Goal: Information Seeking & Learning: Check status

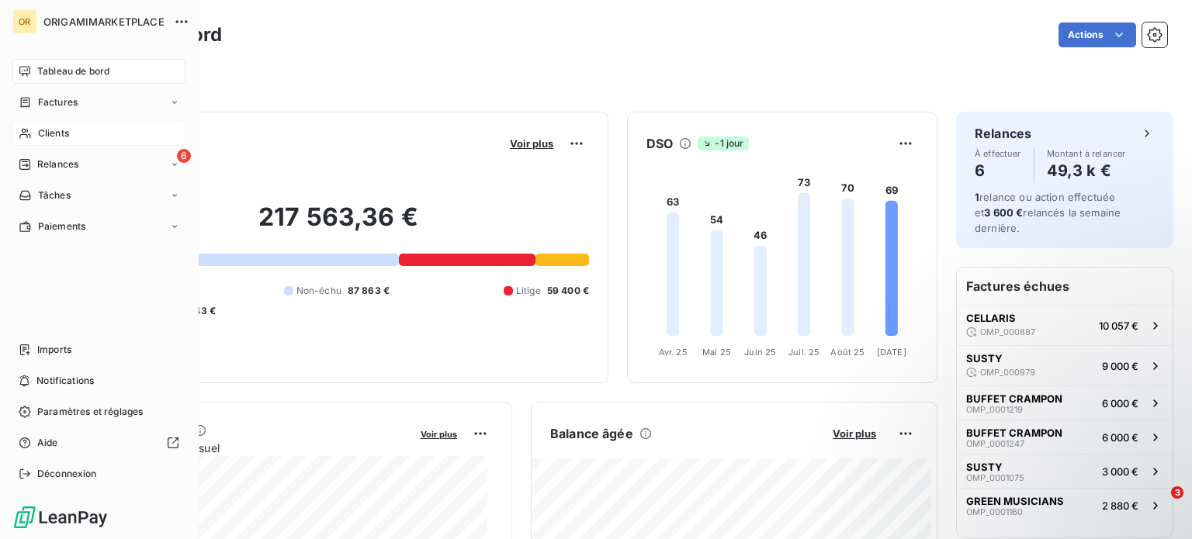
click at [28, 132] on icon at bounding box center [25, 133] width 13 height 12
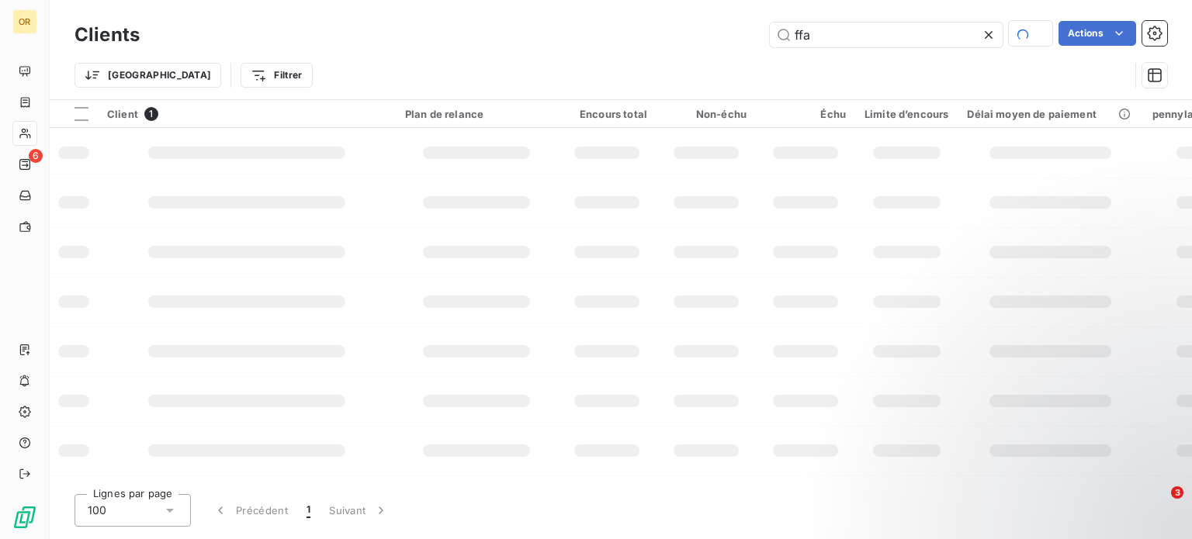
drag, startPoint x: 827, startPoint y: 31, endPoint x: 785, endPoint y: 20, distance: 44.0
click at [785, 23] on input "ffa" at bounding box center [886, 35] width 233 height 25
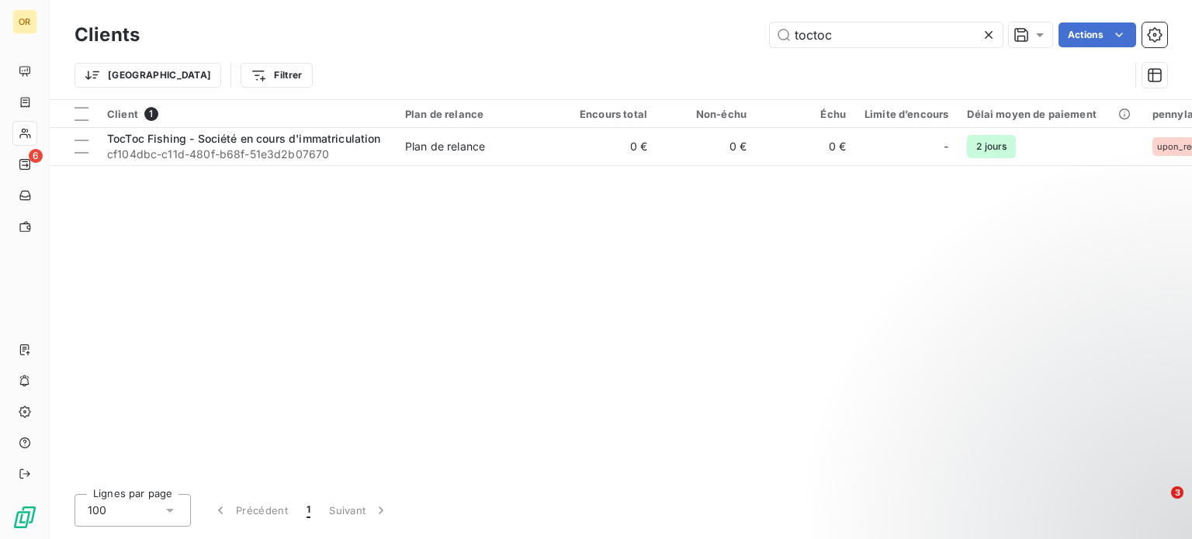
type input "toctoc"
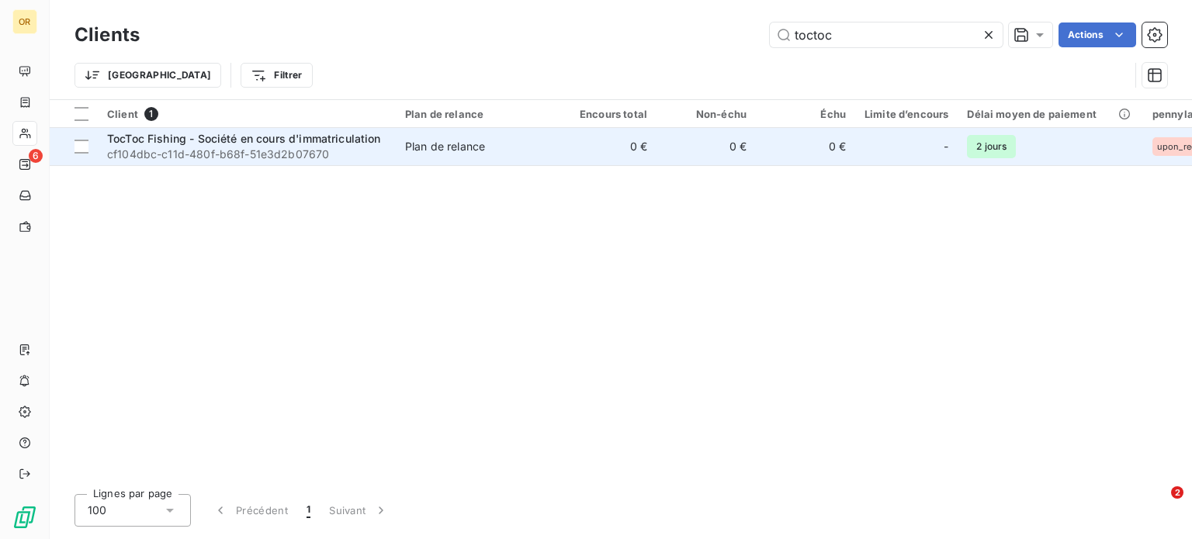
click at [170, 159] on span "cf104dbc-c11d-480f-b68f-51e3d2b07670" at bounding box center [246, 155] width 279 height 16
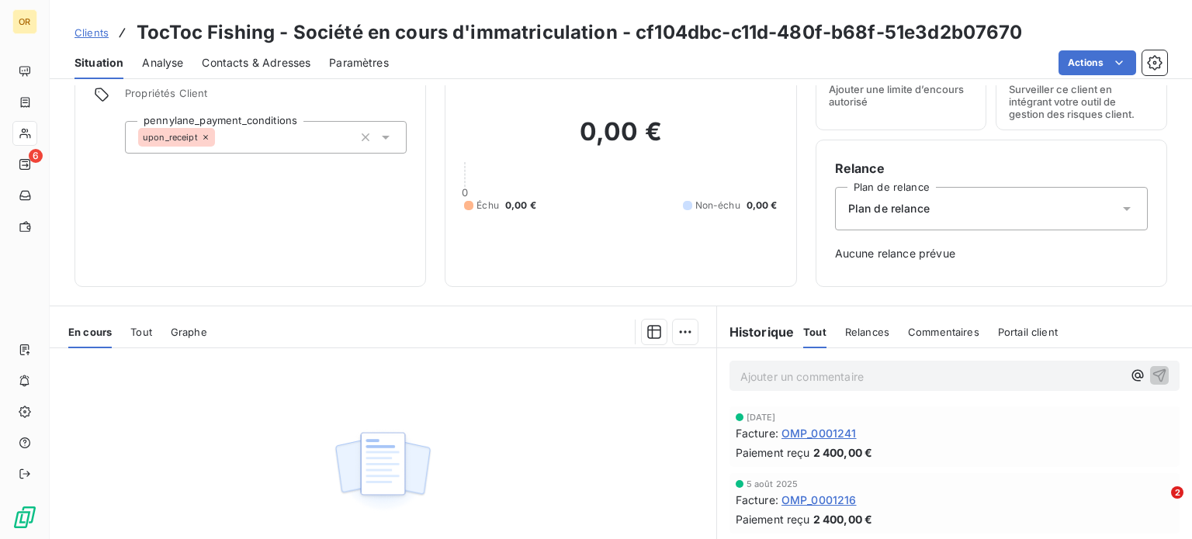
scroll to position [224, 0]
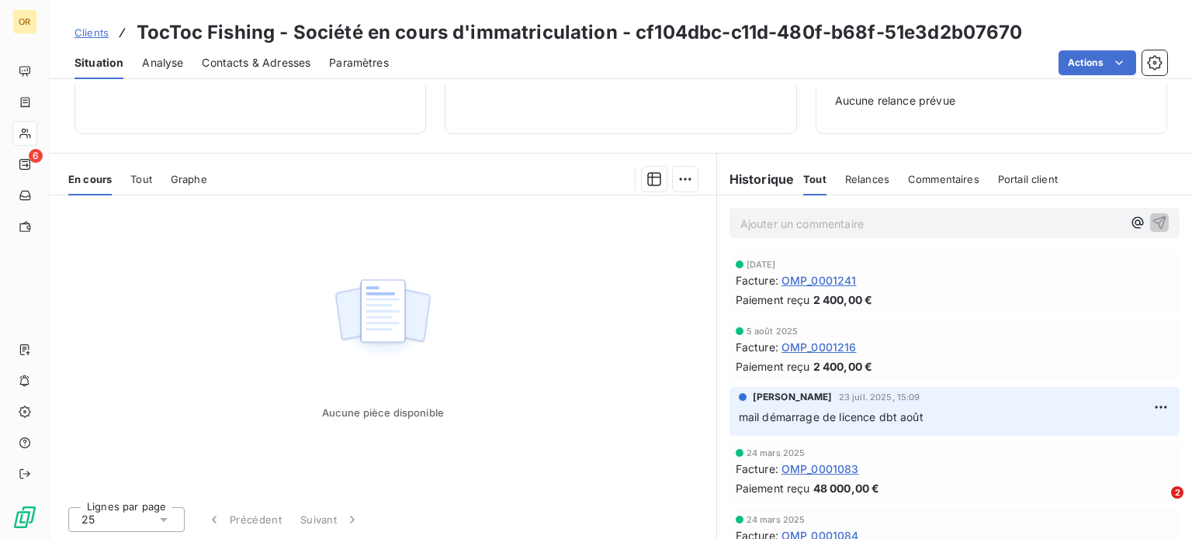
click at [146, 185] on div "Tout" at bounding box center [141, 179] width 22 height 33
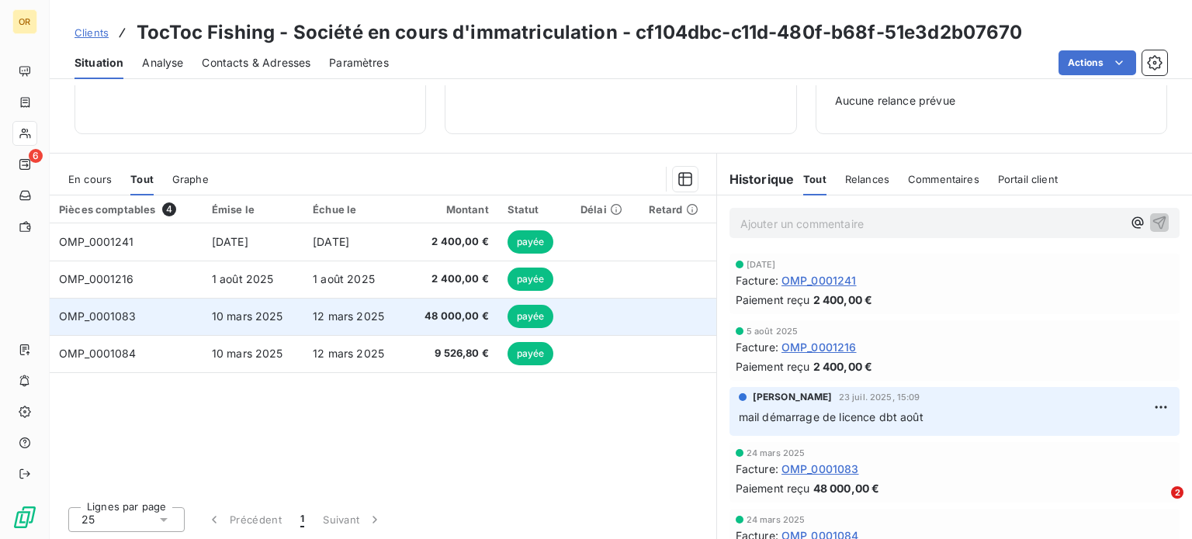
click at [366, 325] on td "12 mars 2025" at bounding box center [353, 316] width 101 height 37
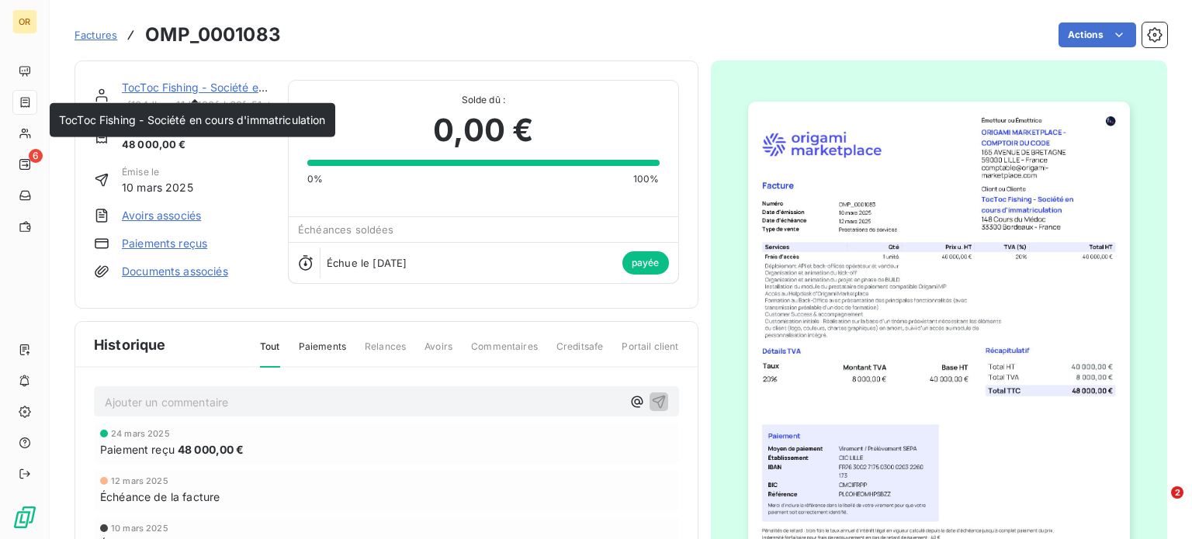
click at [214, 91] on link "TocToc Fishing - Société en cours d'immatriculation" at bounding box center [255, 87] width 267 height 13
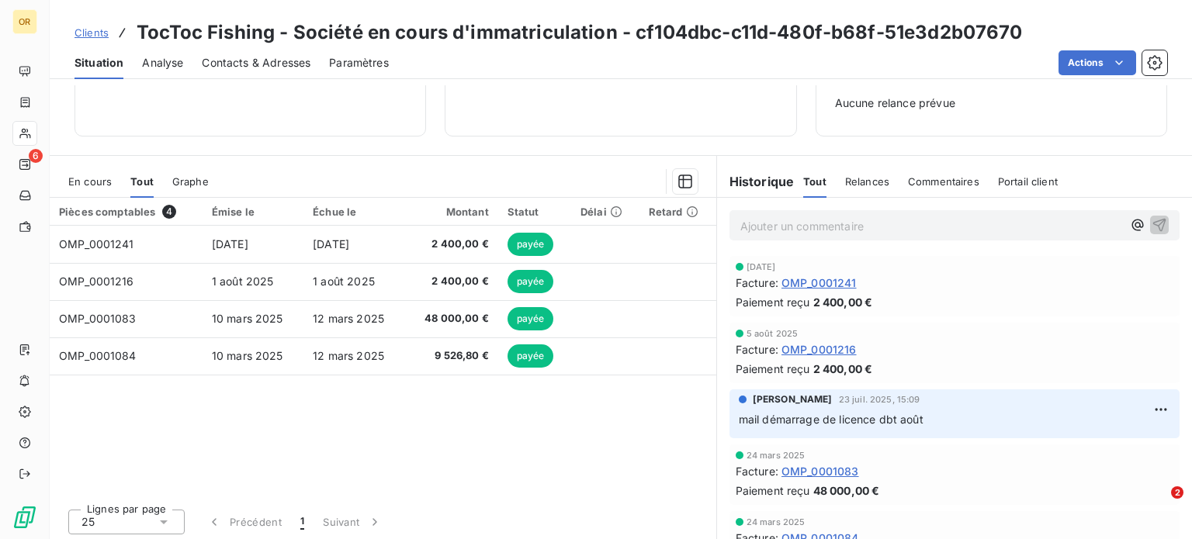
scroll to position [224, 0]
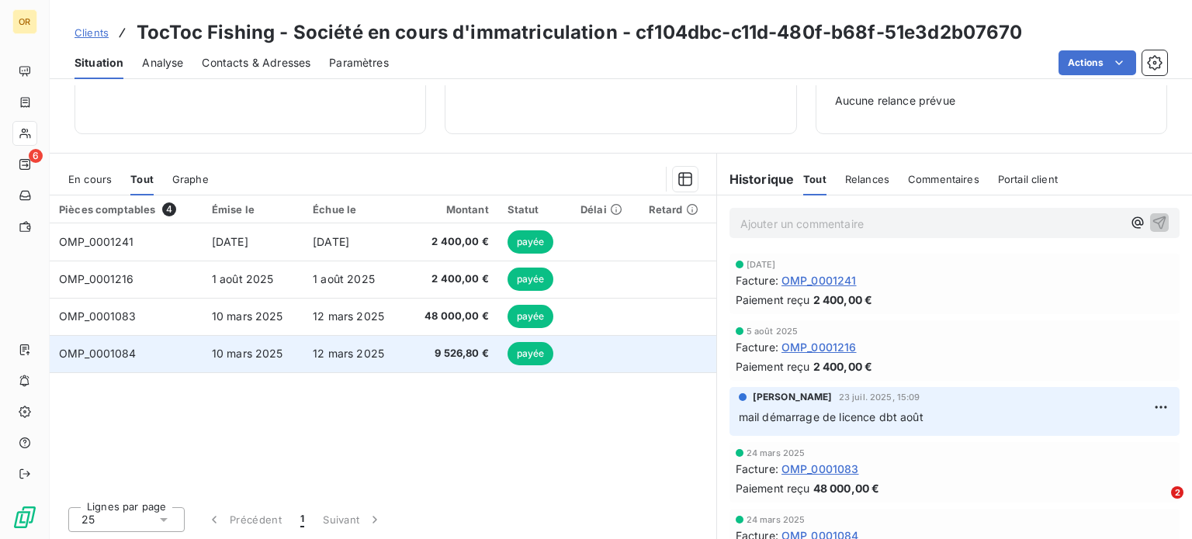
click at [366, 359] on span "12 mars 2025" at bounding box center [348, 353] width 71 height 13
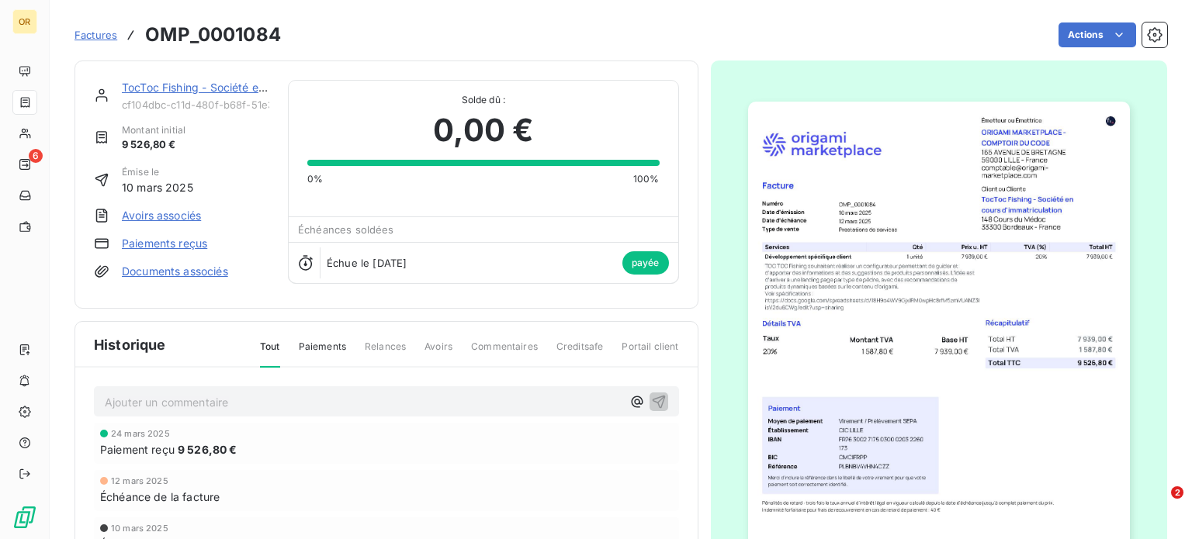
click at [95, 29] on span "Factures" at bounding box center [96, 35] width 43 height 12
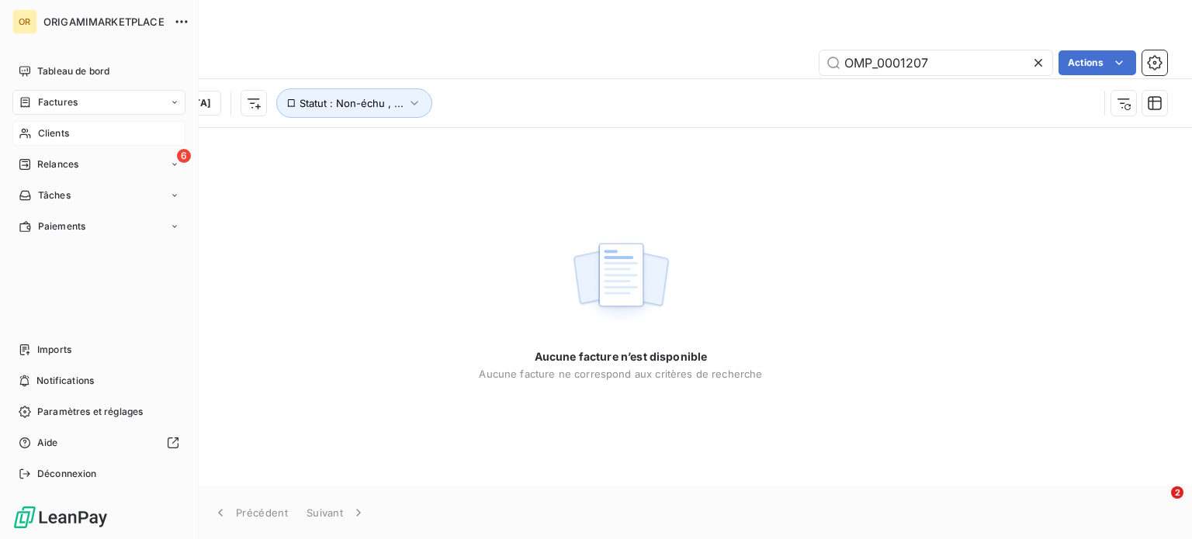
click at [33, 132] on div "Clients" at bounding box center [98, 133] width 173 height 25
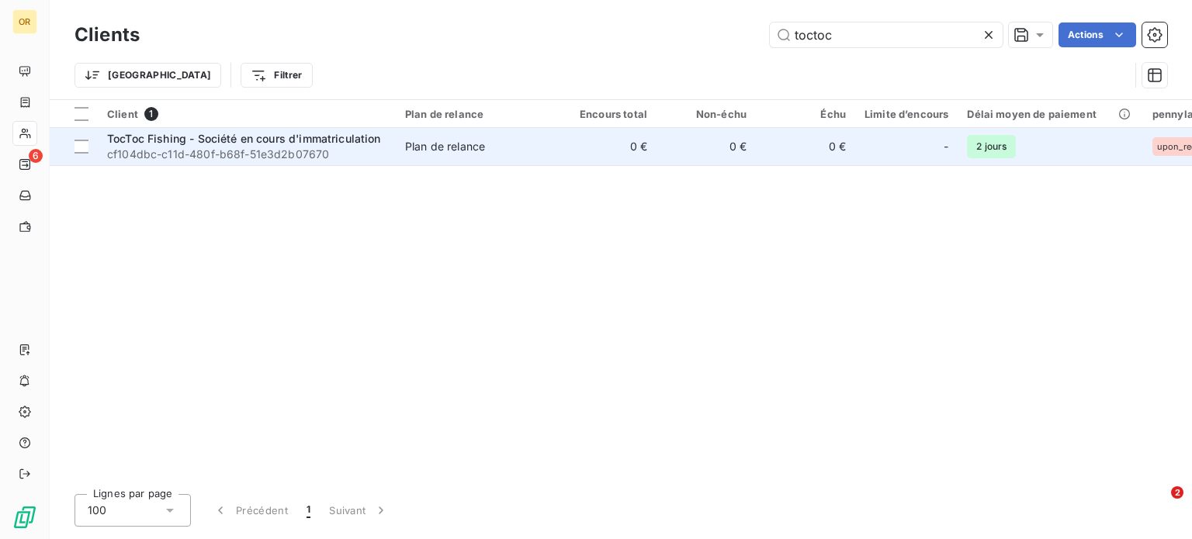
click at [291, 129] on td "TocToc Fishing - Société en cours d'immatriculation cf104dbc-c11d-480f-b68f-51e…" at bounding box center [247, 146] width 298 height 37
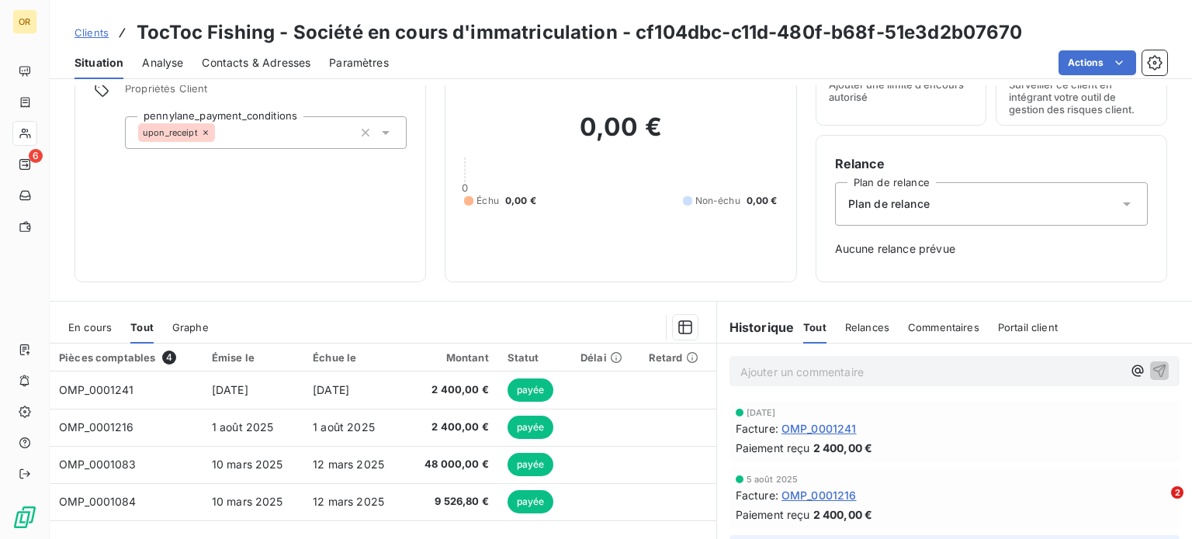
scroll to position [224, 0]
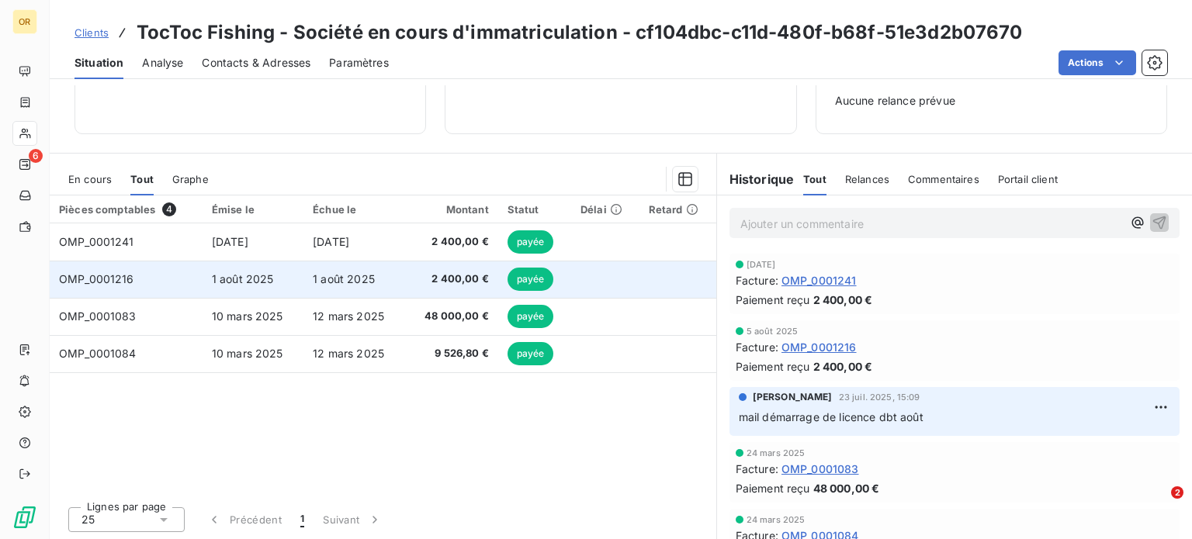
click at [388, 292] on td "1 août 2025" at bounding box center [353, 279] width 101 height 37
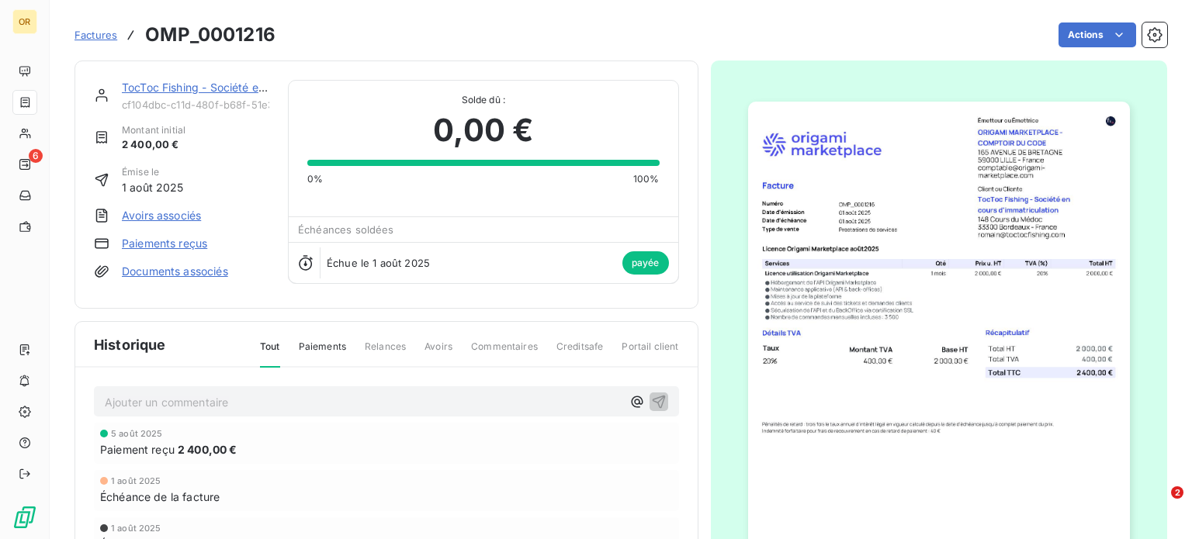
click at [186, 95] on div "TocToc Fishing - Société en cours d'immatriculation cf104dbc-c11d-480f-b68f-51e…" at bounding box center [195, 95] width 147 height 31
click at [183, 88] on link "TocToc Fishing - Société en cours d'immatriculation" at bounding box center [255, 87] width 267 height 13
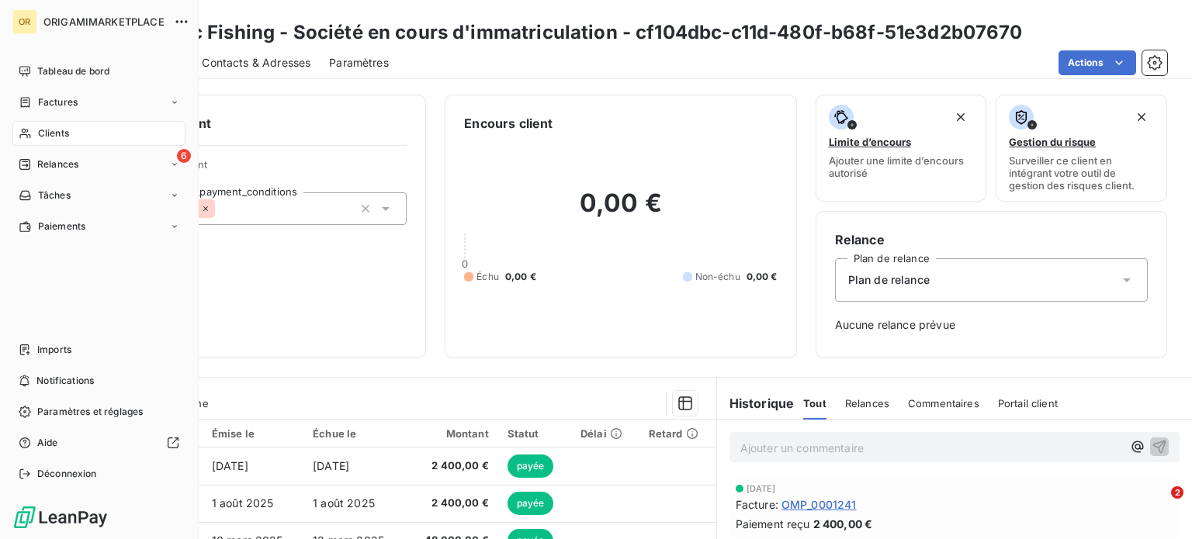
click at [93, 126] on div "Clients" at bounding box center [98, 133] width 173 height 25
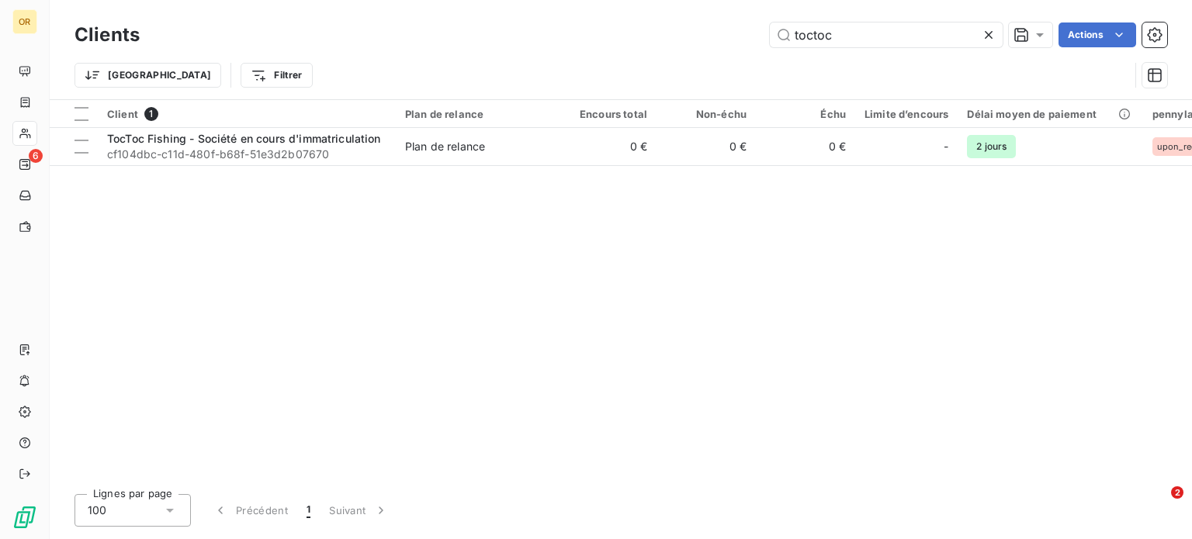
drag, startPoint x: 882, startPoint y: 39, endPoint x: 717, endPoint y: 40, distance: 164.5
click at [717, 40] on div "toctoc Actions" at bounding box center [662, 35] width 1009 height 25
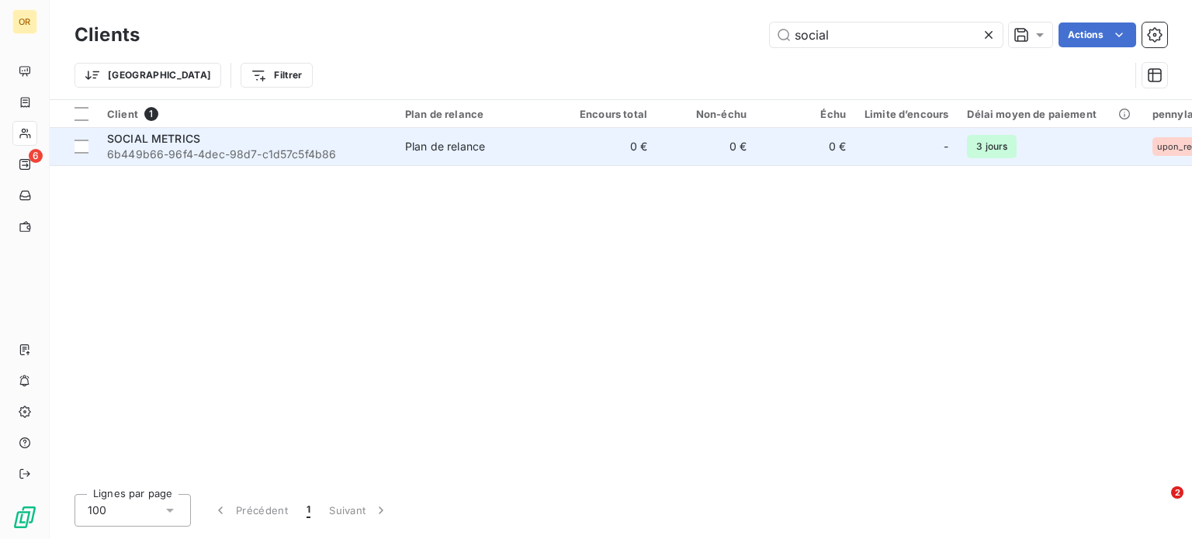
type input "social"
click at [327, 136] on div "SOCIAL METRICS" at bounding box center [246, 139] width 279 height 16
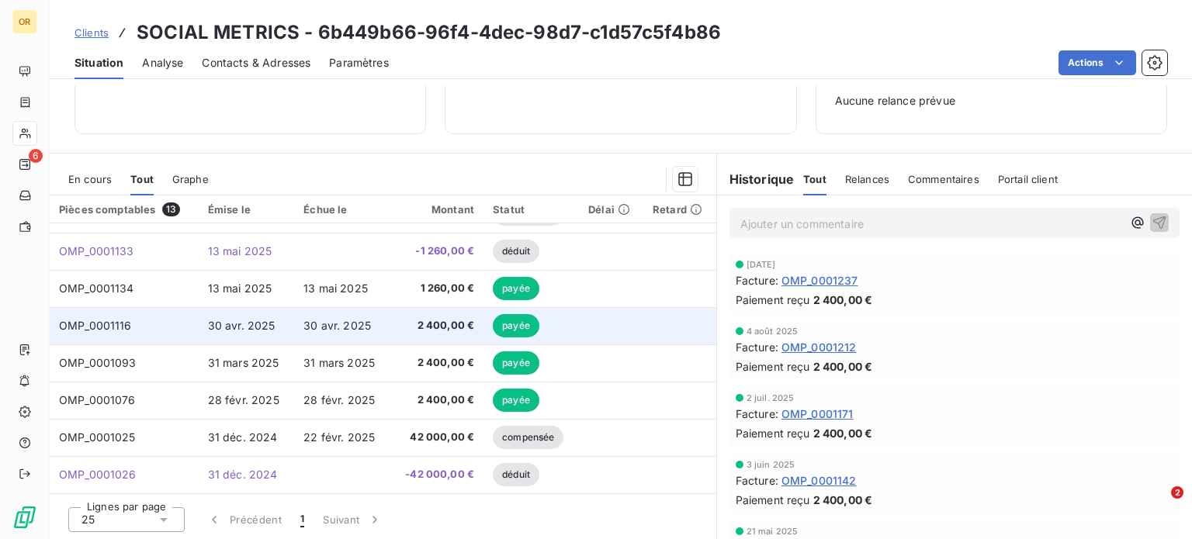
scroll to position [213, 0]
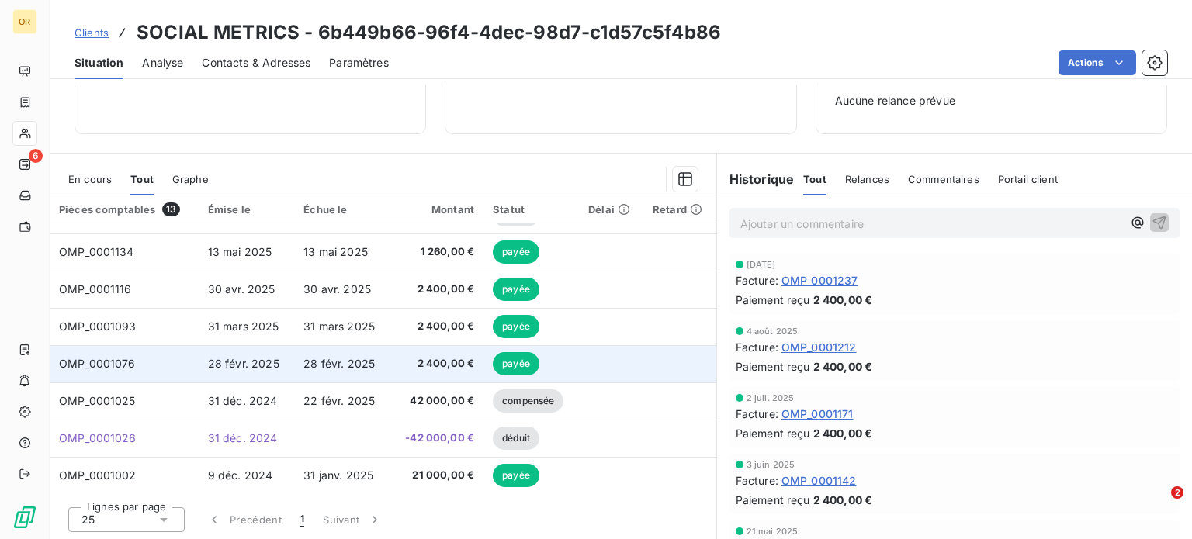
click at [400, 361] on span "2 400,00 €" at bounding box center [437, 364] width 75 height 16
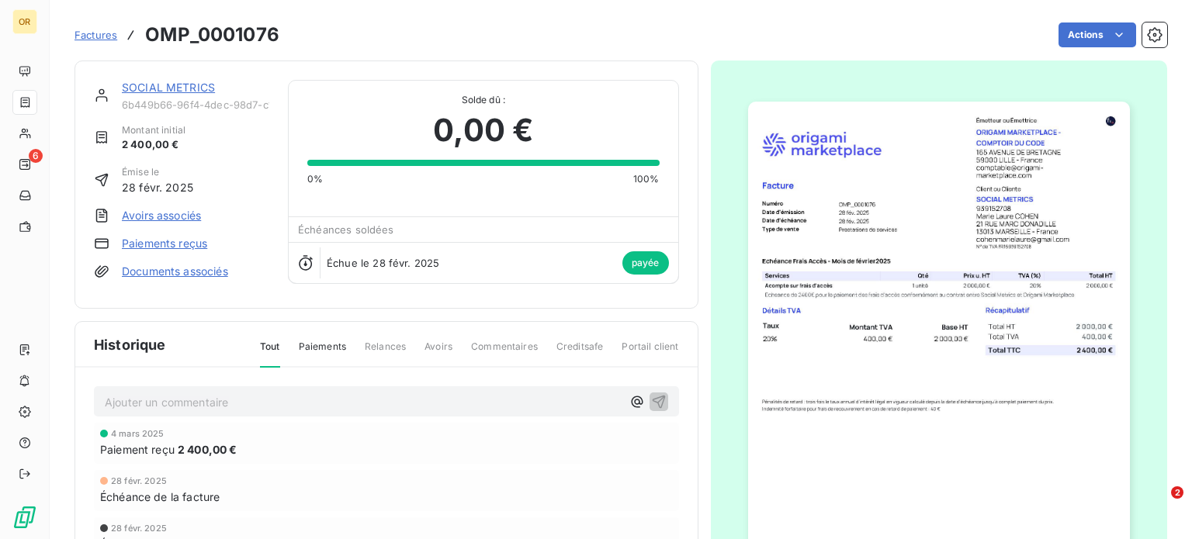
click at [187, 90] on link "SOCIAL METRICS" at bounding box center [168, 87] width 93 height 13
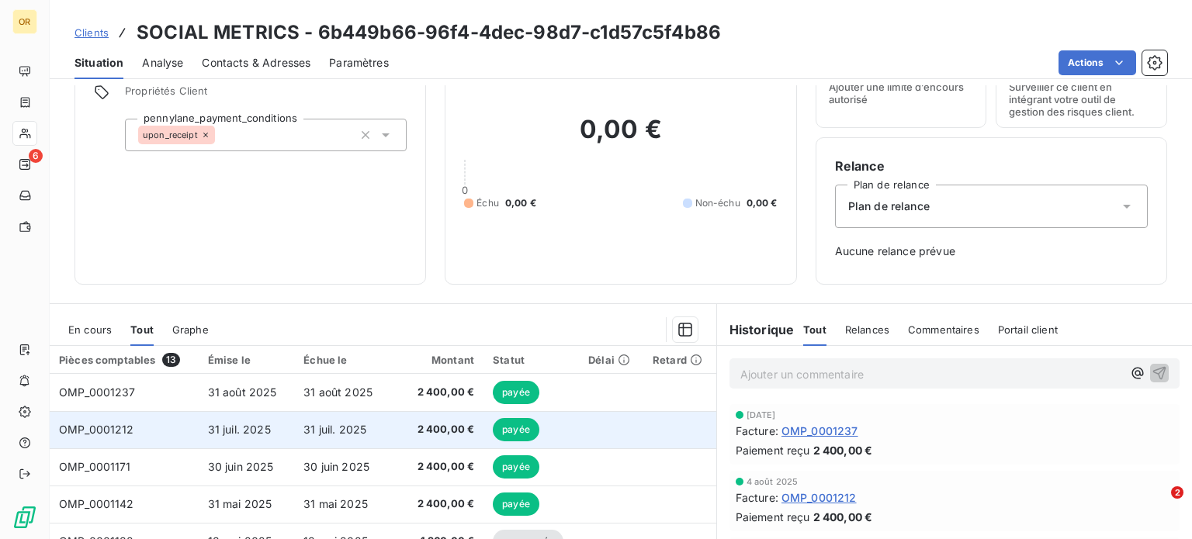
scroll to position [155, 0]
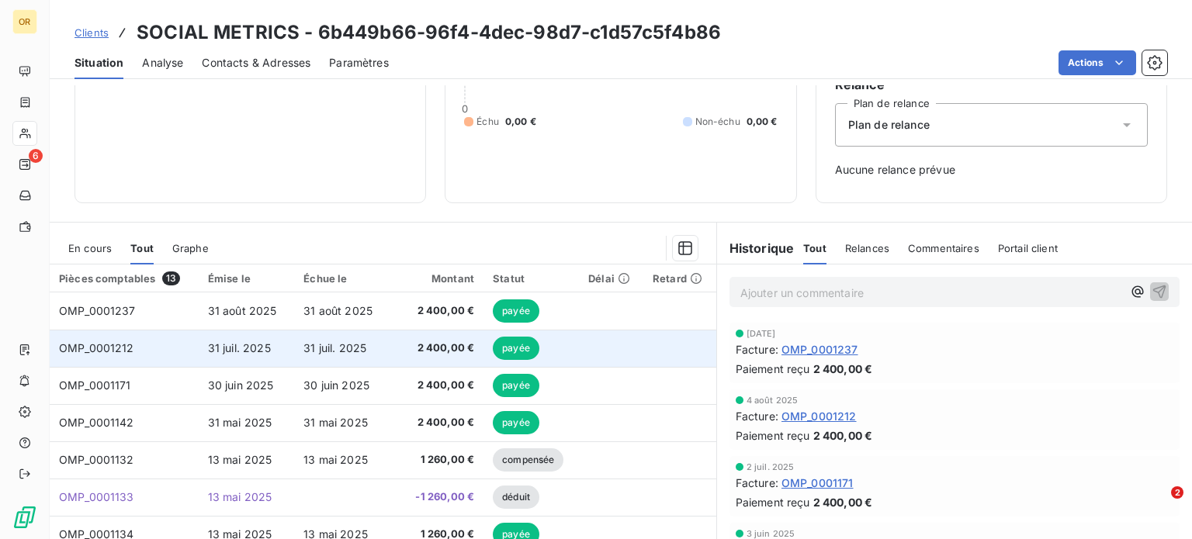
click at [334, 345] on span "31 juil. 2025" at bounding box center [334, 347] width 63 height 13
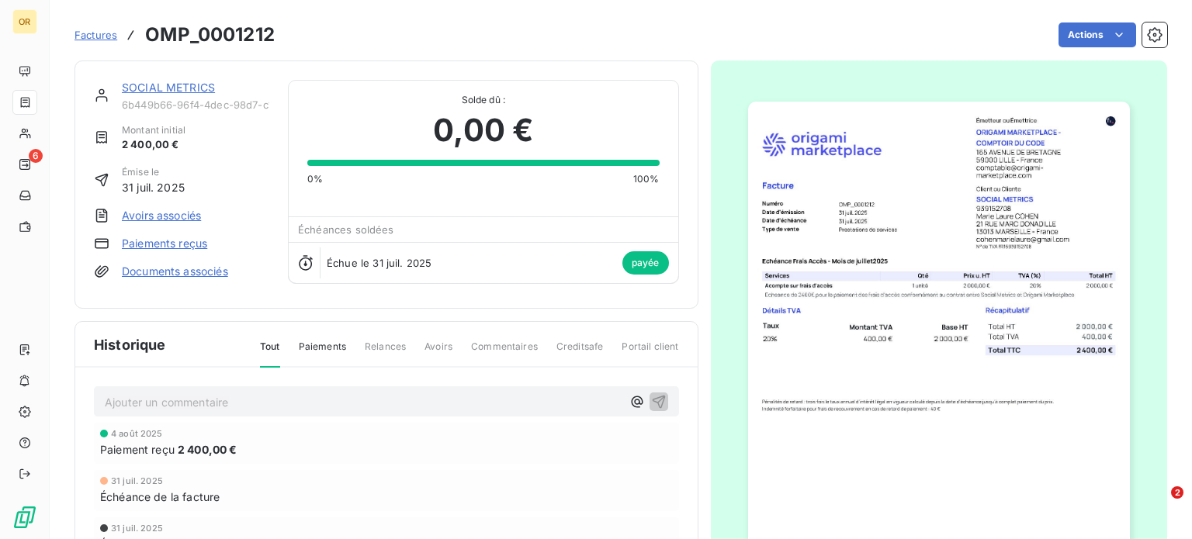
click at [175, 86] on link "SOCIAL METRICS" at bounding box center [168, 87] width 93 height 13
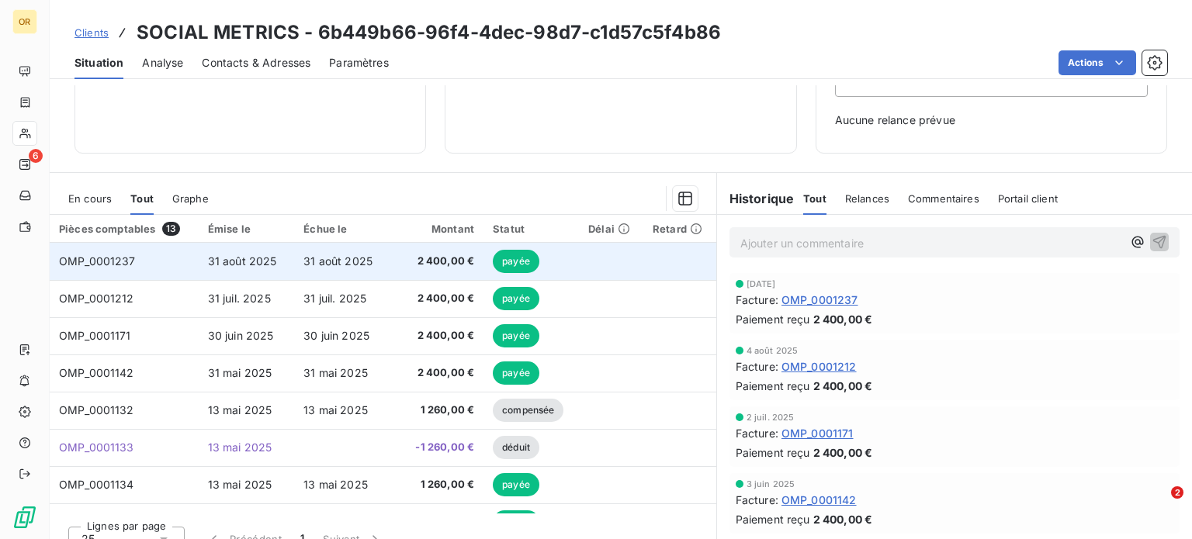
scroll to position [224, 0]
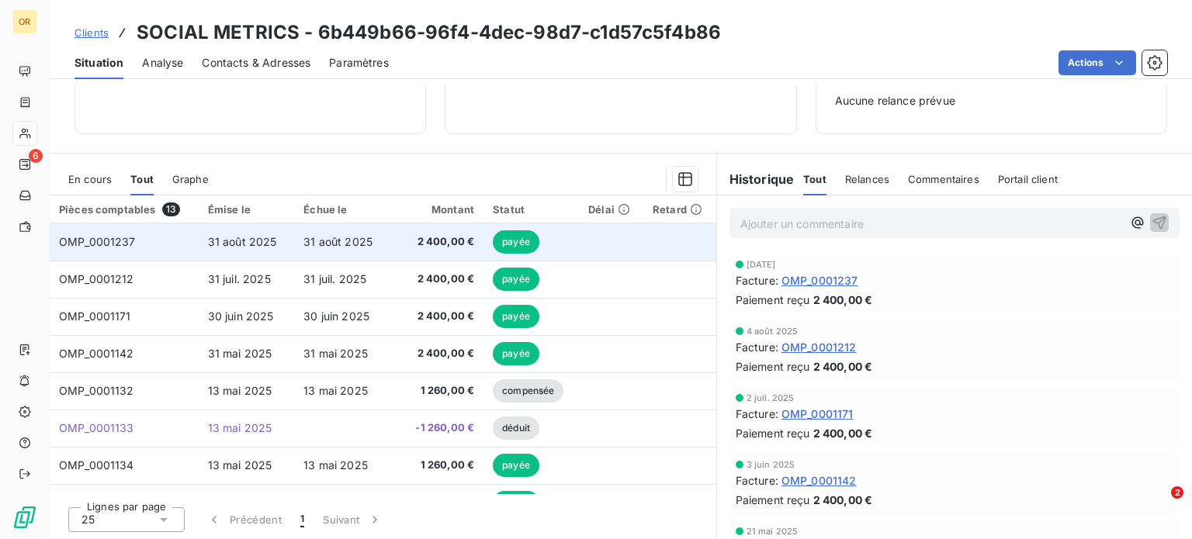
click at [407, 241] on span "2 400,00 €" at bounding box center [437, 242] width 75 height 16
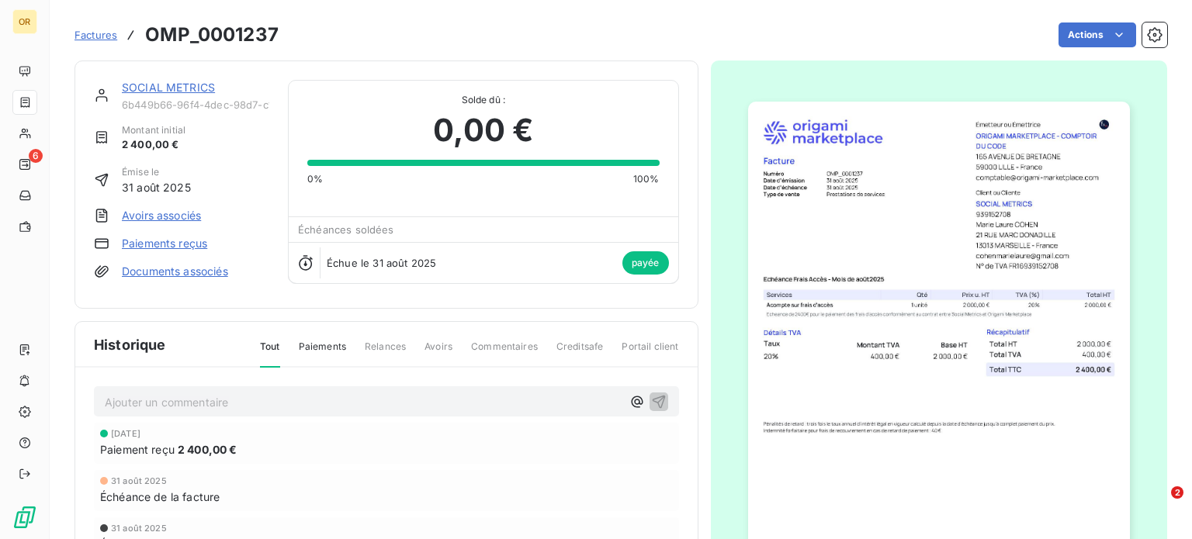
click at [83, 31] on span "Factures" at bounding box center [96, 35] width 43 height 12
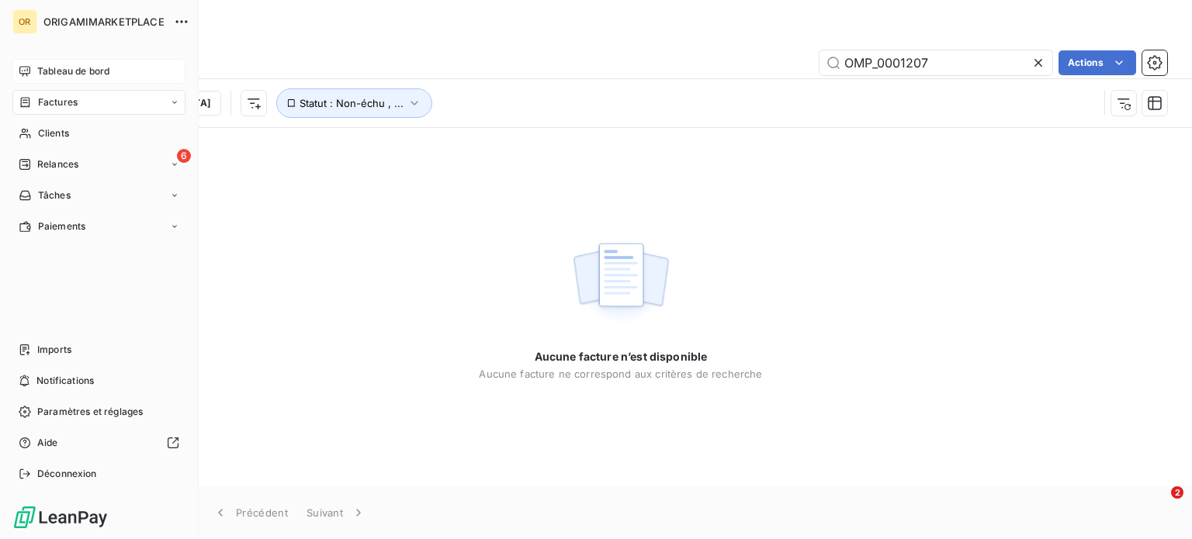
click at [54, 67] on span "Tableau de bord" at bounding box center [73, 71] width 72 height 14
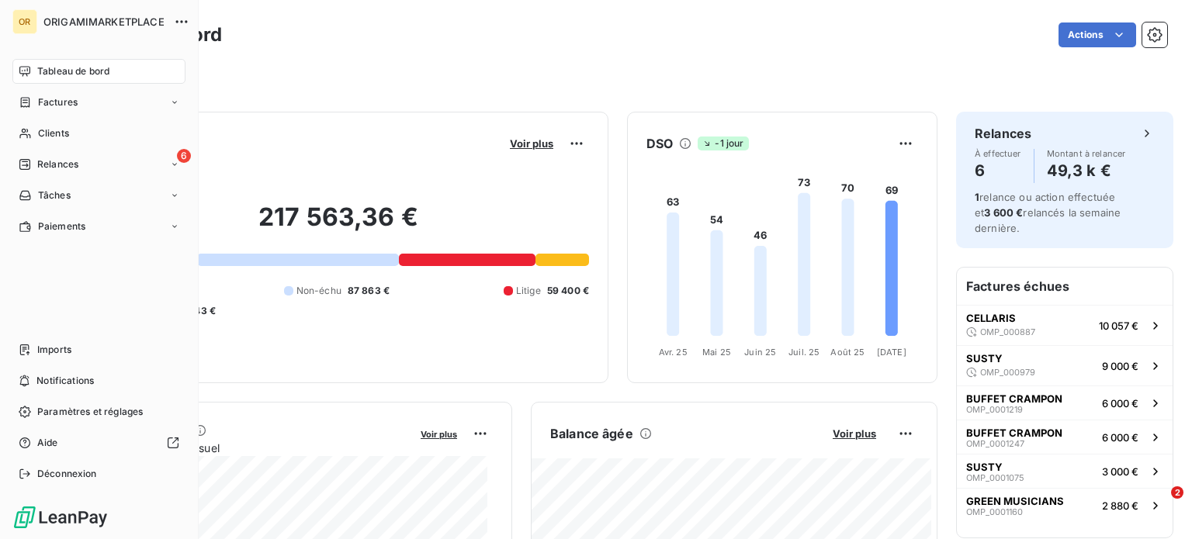
click at [31, 68] on div "Tableau de bord" at bounding box center [98, 71] width 173 height 25
click at [40, 133] on span "Clients" at bounding box center [53, 133] width 31 height 14
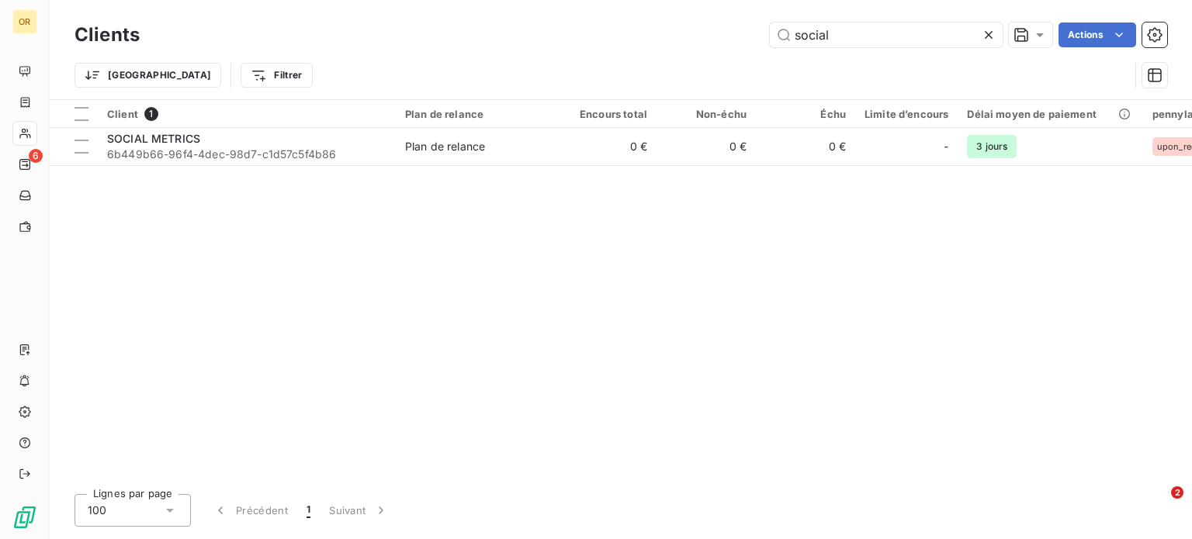
drag, startPoint x: 865, startPoint y: 36, endPoint x: 698, endPoint y: 46, distance: 167.1
click at [698, 46] on div "social Actions" at bounding box center [662, 35] width 1009 height 25
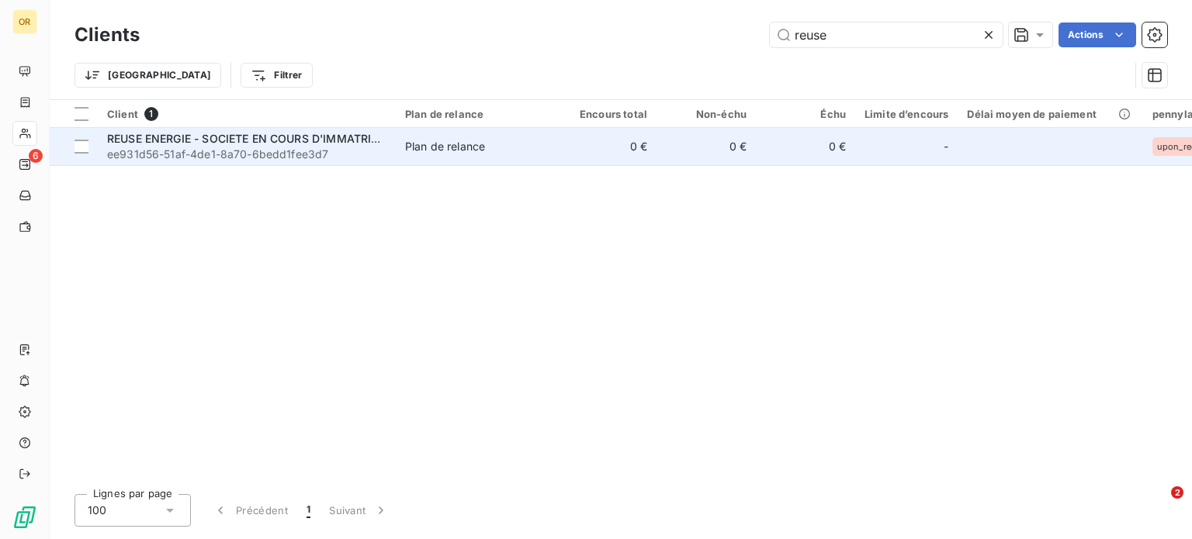
type input "reuse"
click at [301, 145] on div "REUSE ENERGIE - SOCIETE EN COURS D'IMMATRICULATION" at bounding box center [246, 139] width 279 height 16
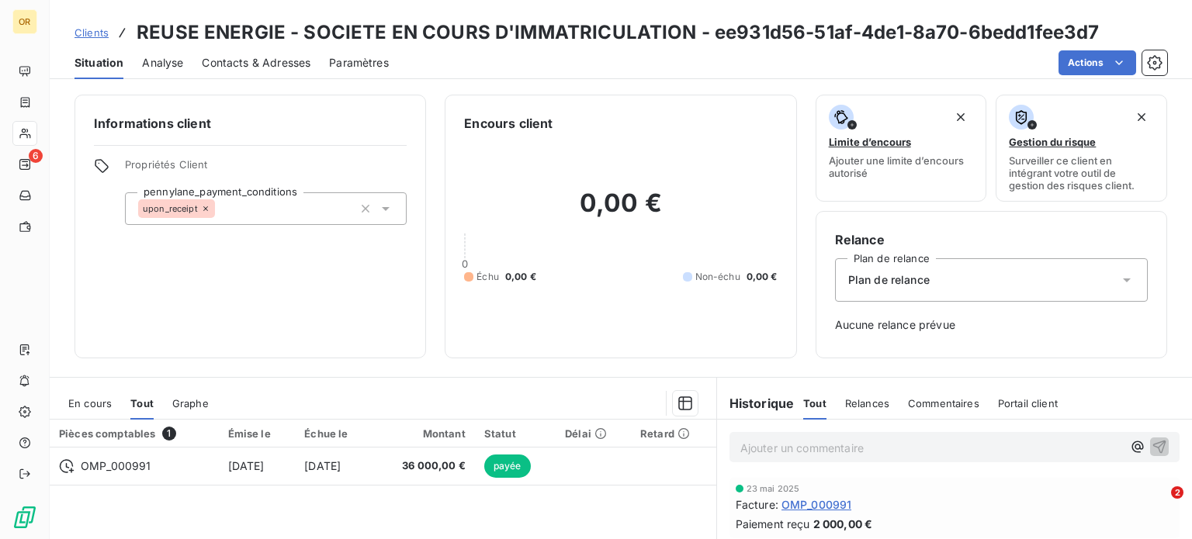
scroll to position [168, 0]
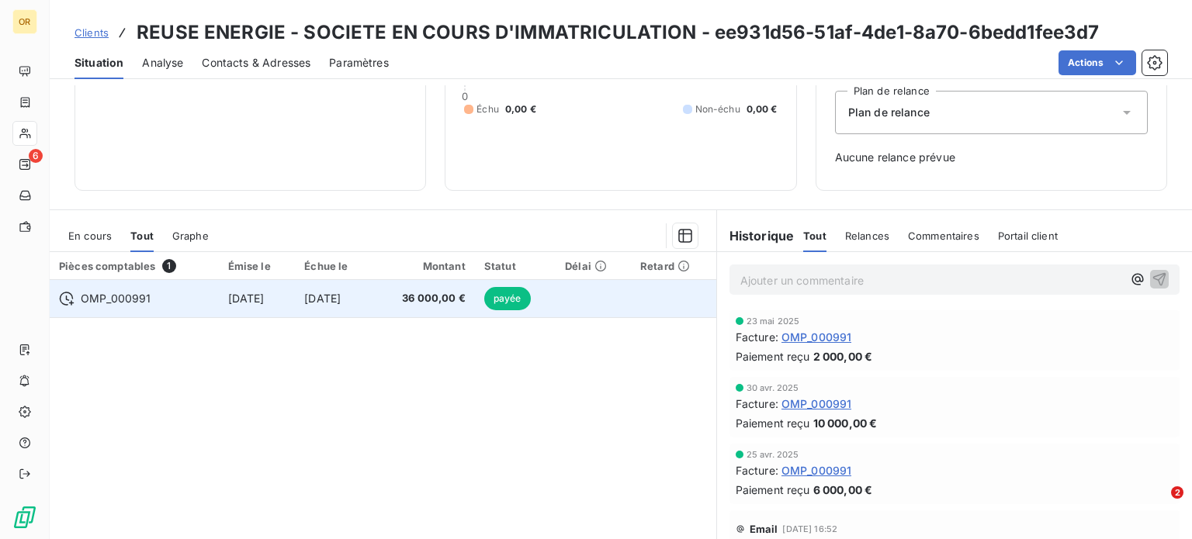
click at [273, 310] on td "[DATE]" at bounding box center [257, 298] width 77 height 37
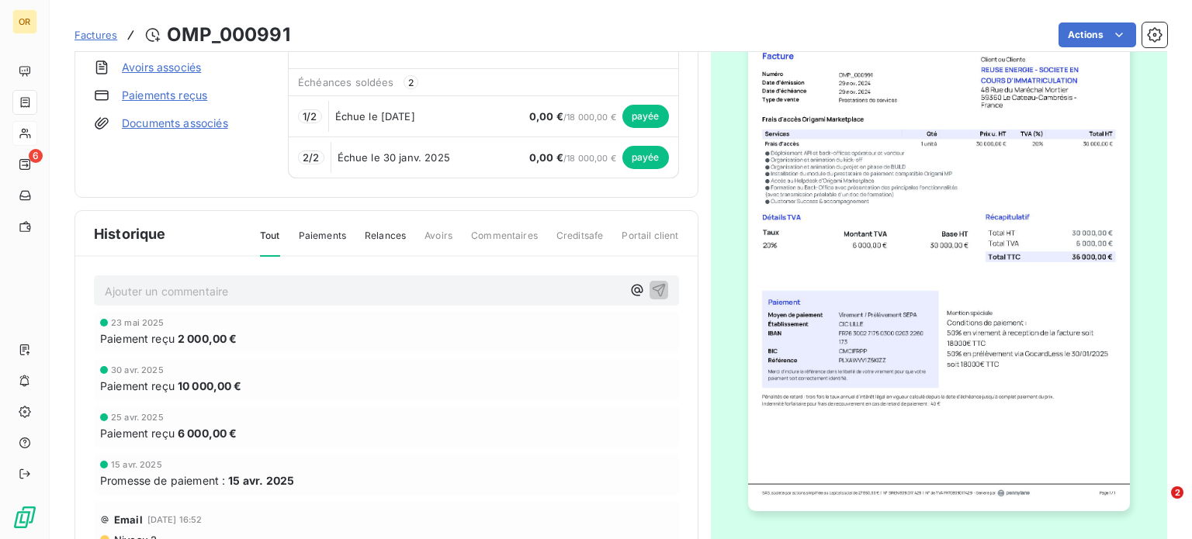
scroll to position [148, 0]
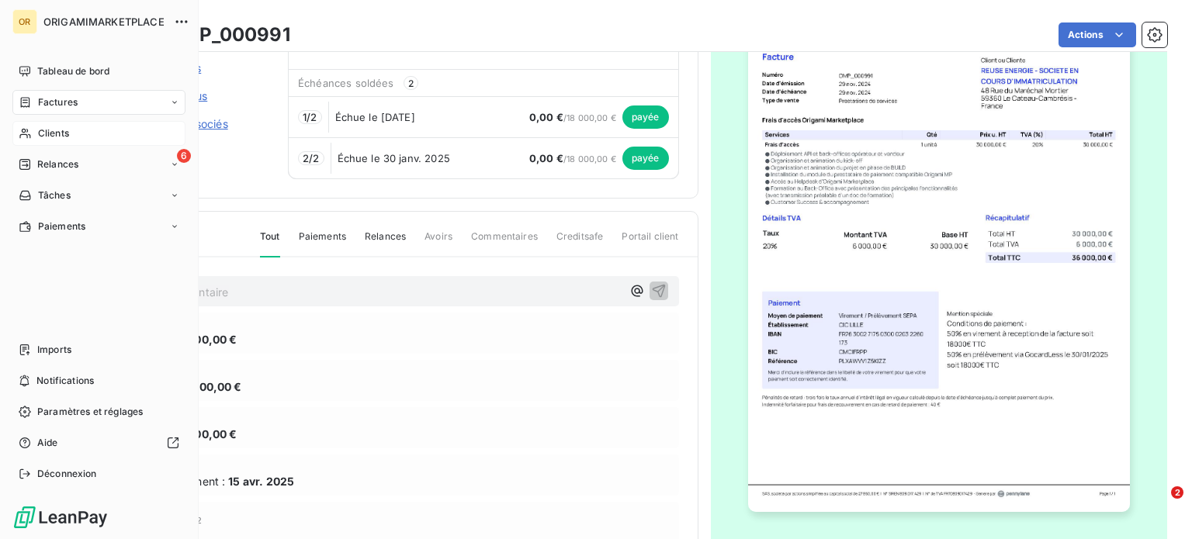
click at [70, 137] on div "Clients" at bounding box center [98, 133] width 173 height 25
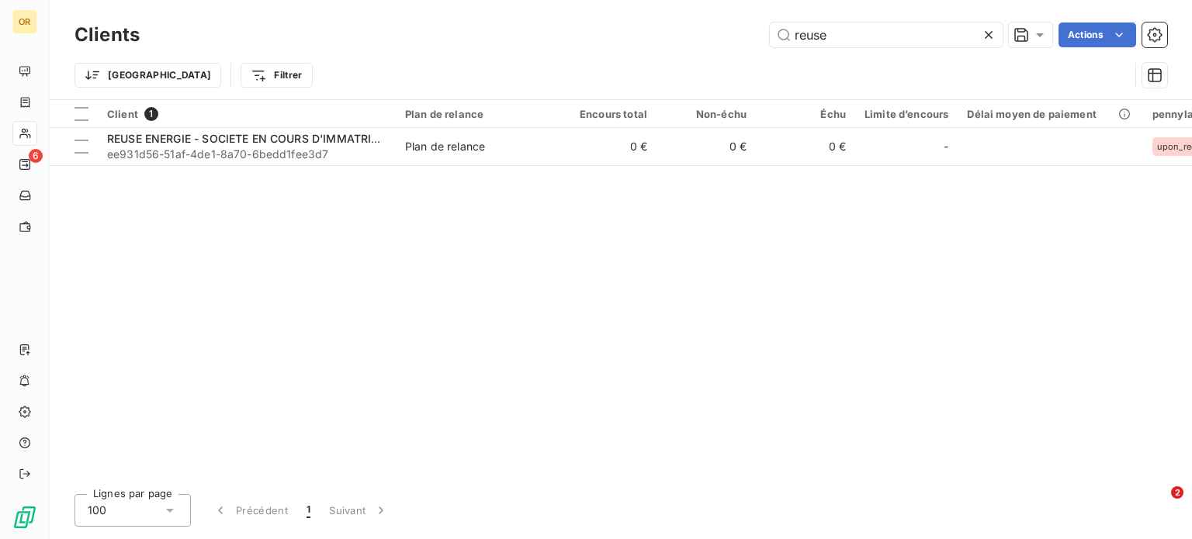
drag, startPoint x: 844, startPoint y: 29, endPoint x: 738, endPoint y: 5, distance: 108.2
click at [738, 19] on div "Clients reuse Actions" at bounding box center [621, 35] width 1093 height 33
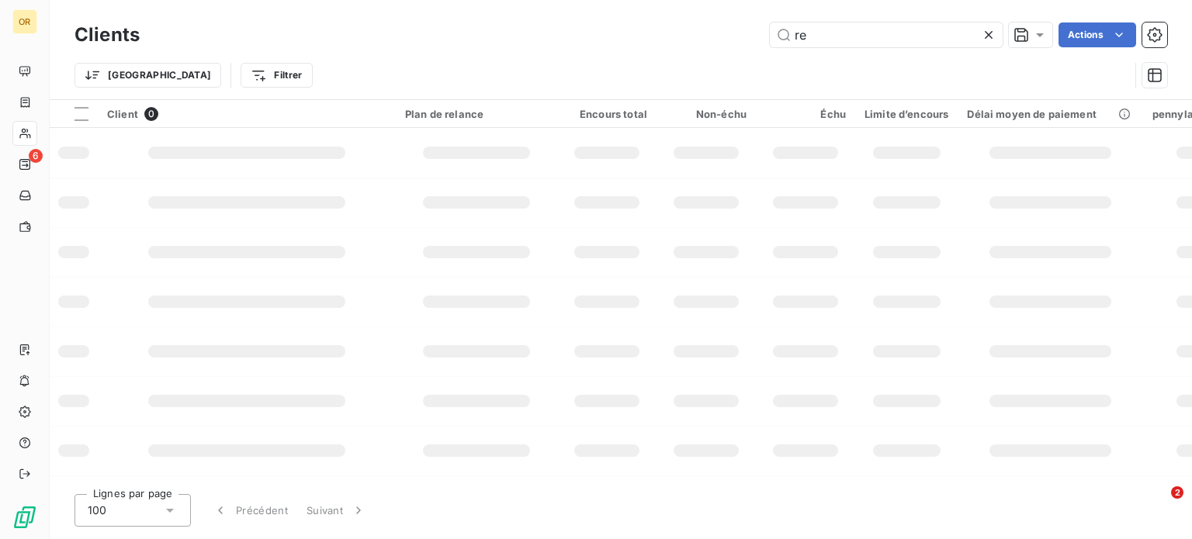
type input "r"
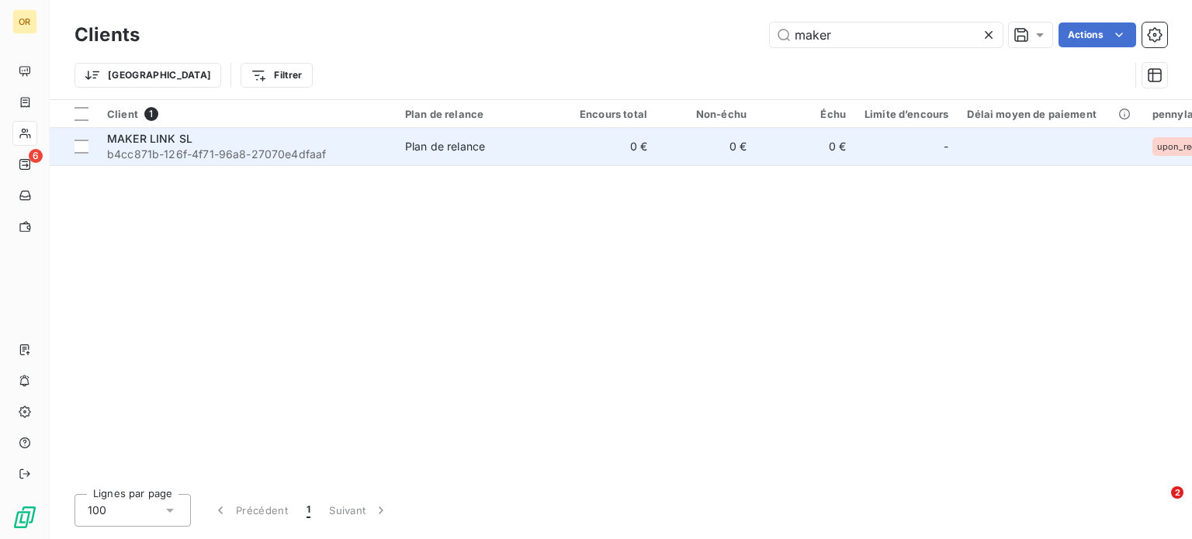
type input "maker"
click at [293, 156] on span "b4cc871b-126f-4f71-96a8-27070e4dfaaf" at bounding box center [246, 155] width 279 height 16
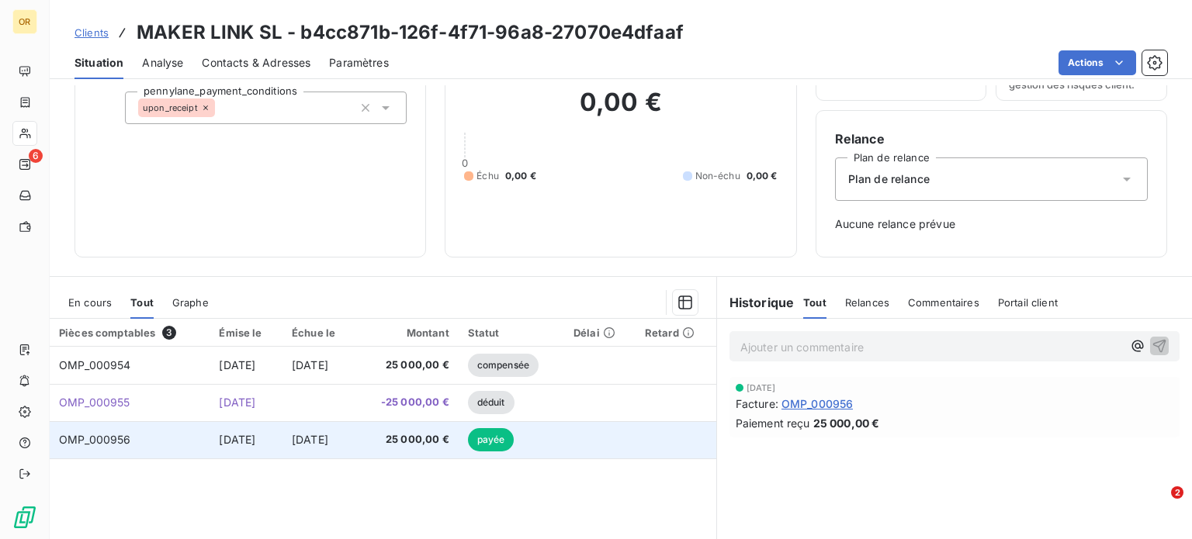
scroll to position [224, 0]
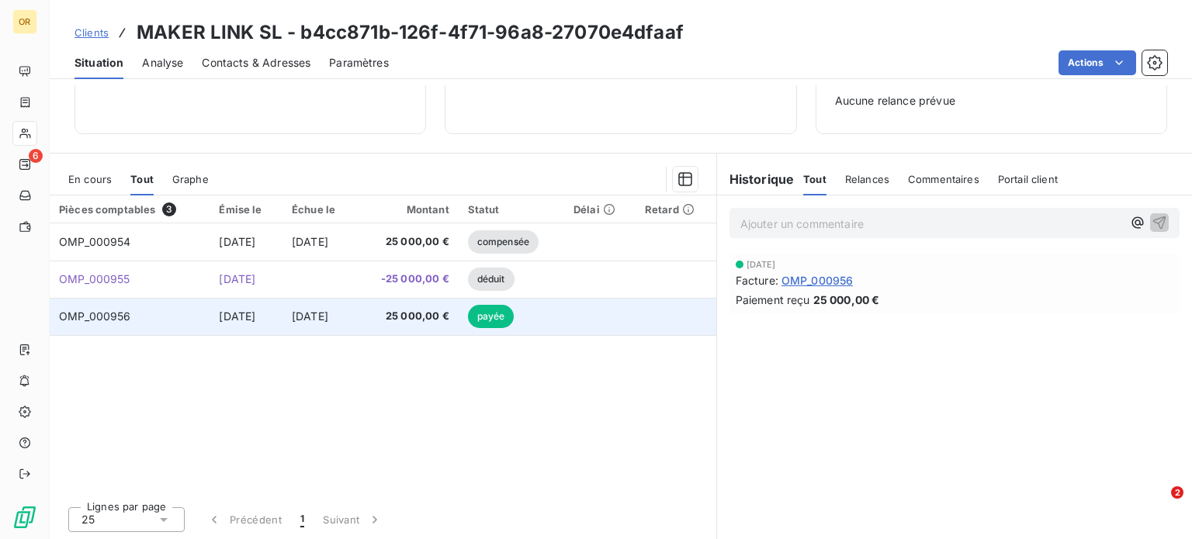
click at [355, 325] on td "[DATE]" at bounding box center [319, 316] width 74 height 37
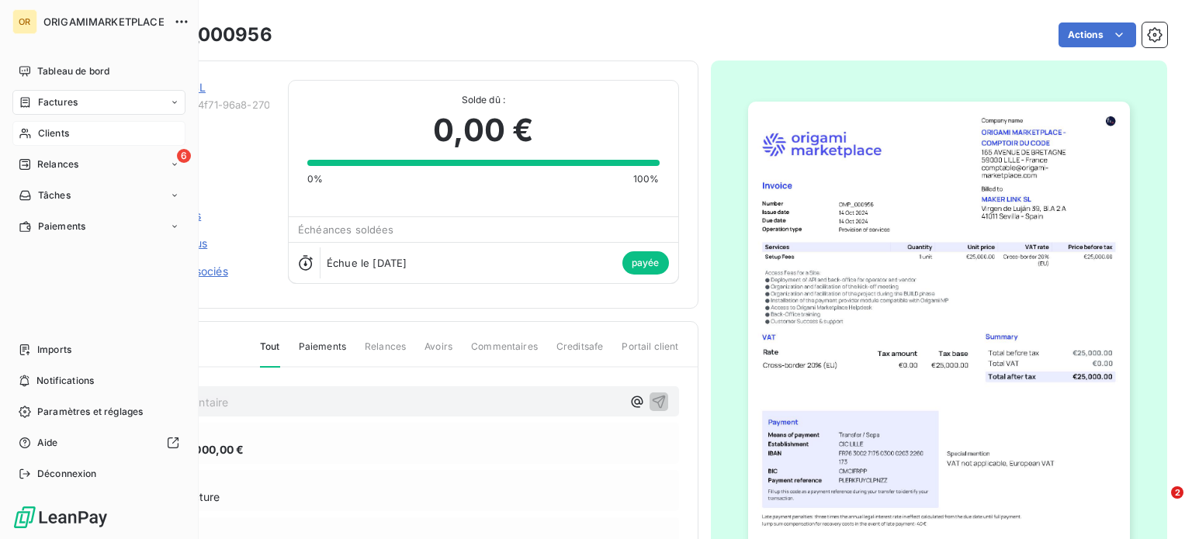
click at [41, 137] on span "Clients" at bounding box center [53, 133] width 31 height 14
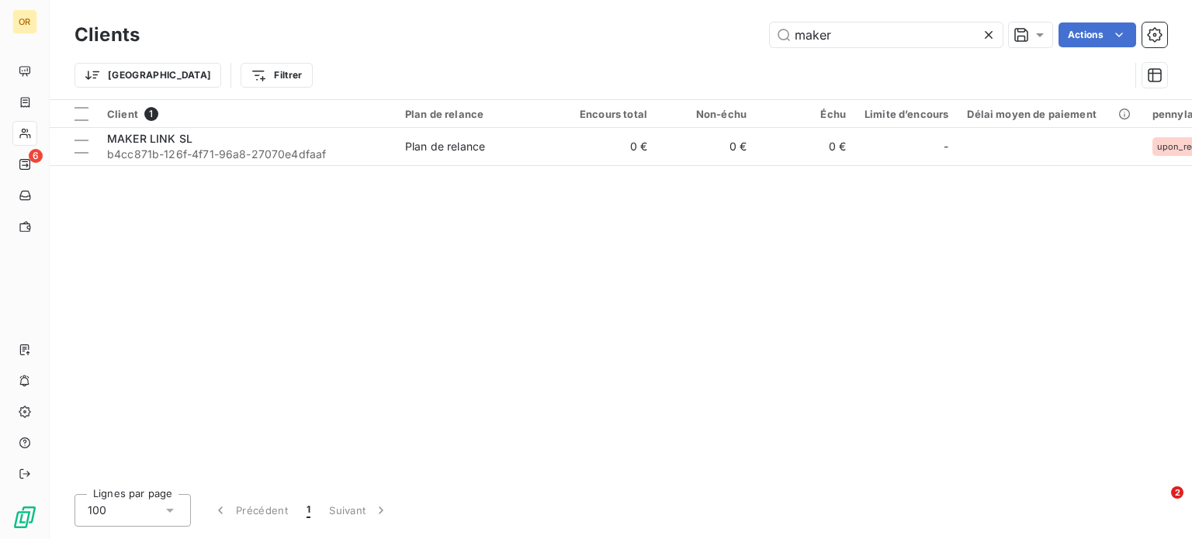
drag, startPoint x: 838, startPoint y: 43, endPoint x: 764, endPoint y: 40, distance: 73.8
click at [764, 40] on div "maker Actions" at bounding box center [662, 35] width 1009 height 25
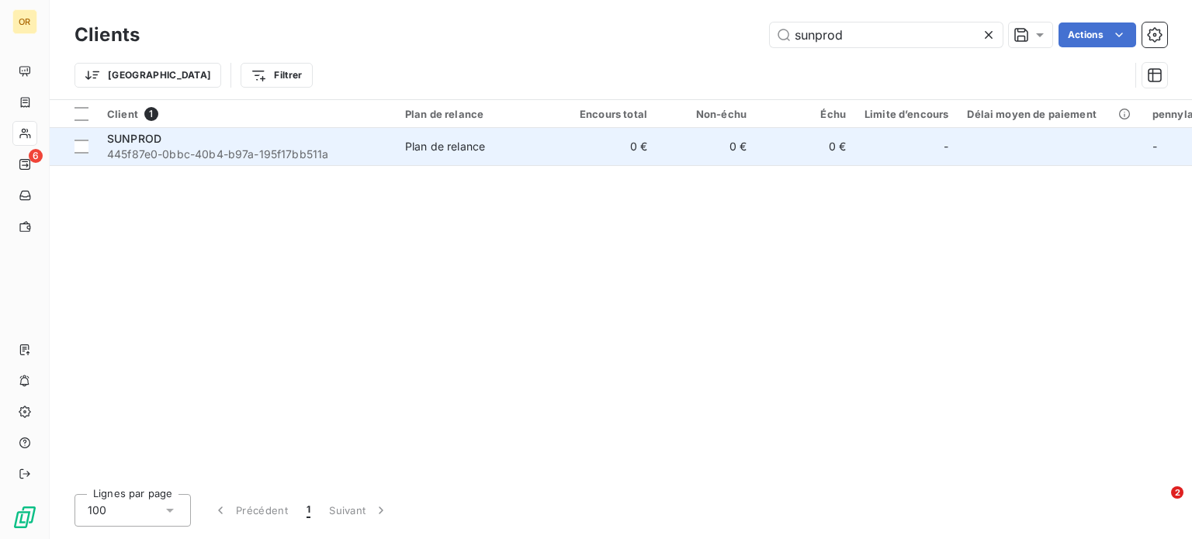
type input "sunprod"
click at [200, 151] on span "445f87e0-0bbc-40b4-b97a-195f17bb511a" at bounding box center [246, 155] width 279 height 16
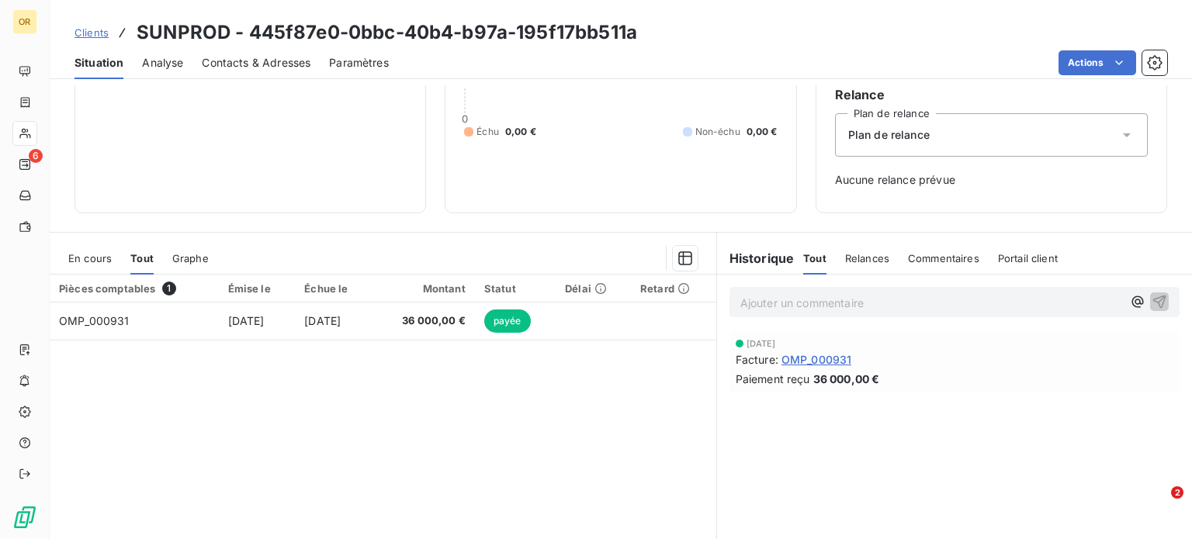
scroll to position [155, 0]
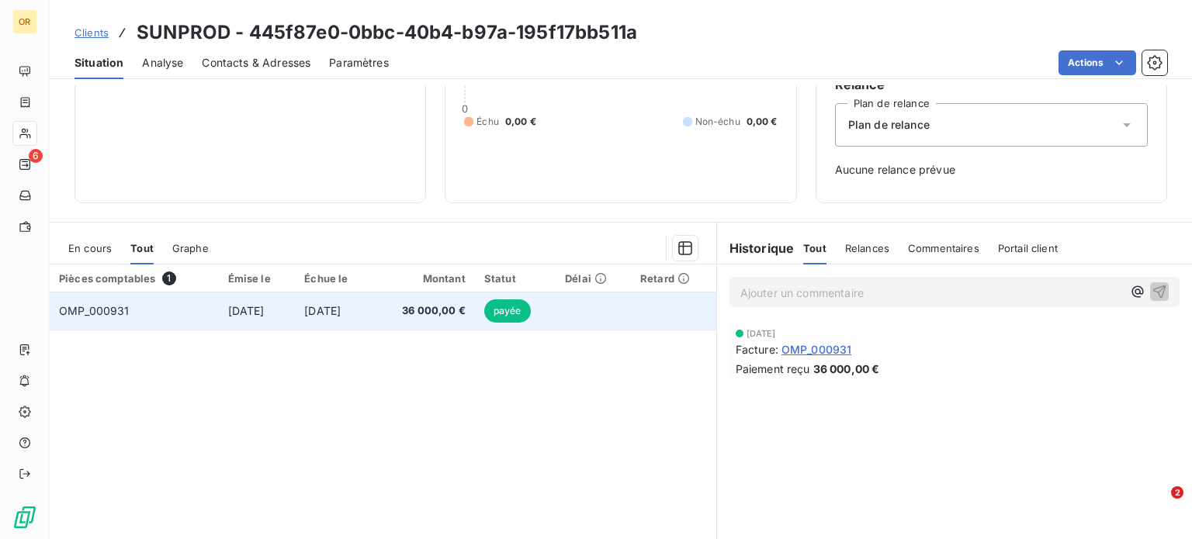
click at [341, 326] on td "[DATE]" at bounding box center [334, 311] width 78 height 37
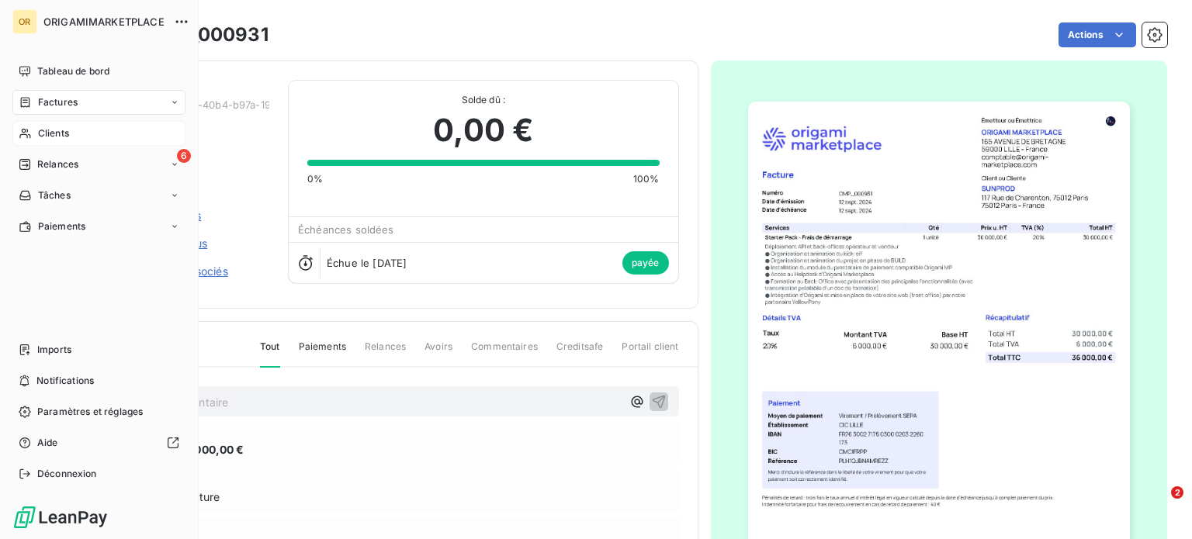
click at [38, 136] on span "Clients" at bounding box center [53, 133] width 31 height 14
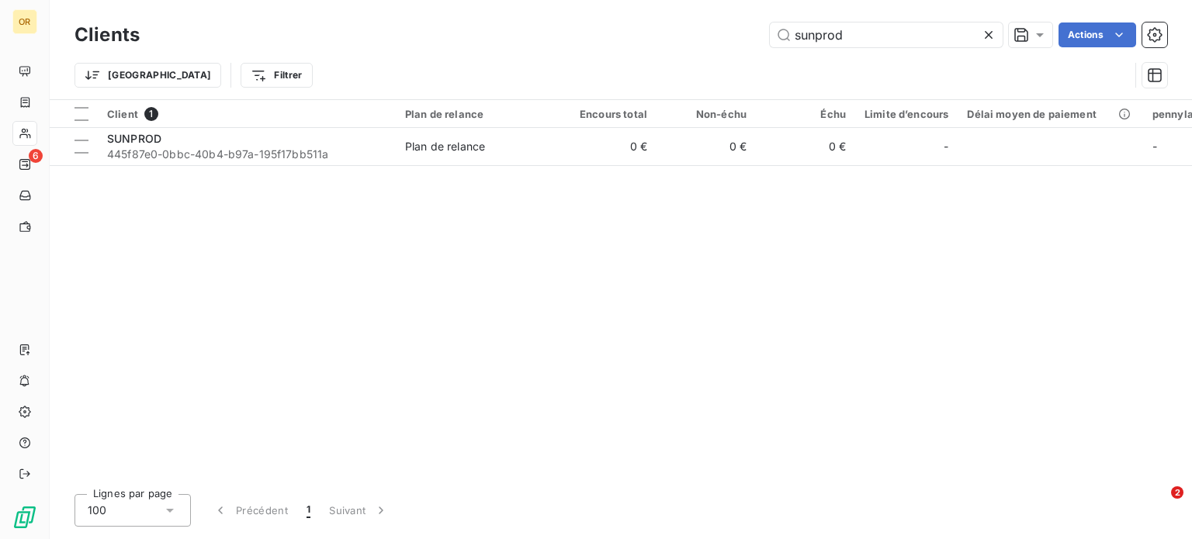
drag, startPoint x: 851, startPoint y: 34, endPoint x: 657, endPoint y: 36, distance: 194.8
click at [671, 32] on div "sunprod Actions" at bounding box center [662, 35] width 1009 height 25
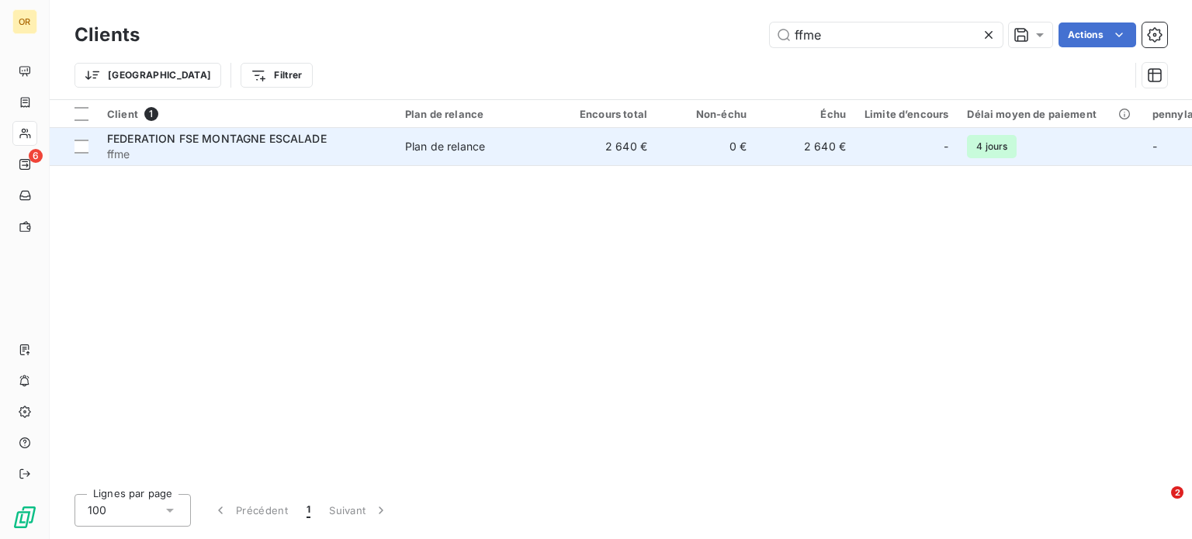
type input "ffme"
click at [282, 151] on span "ffme" at bounding box center [246, 155] width 279 height 16
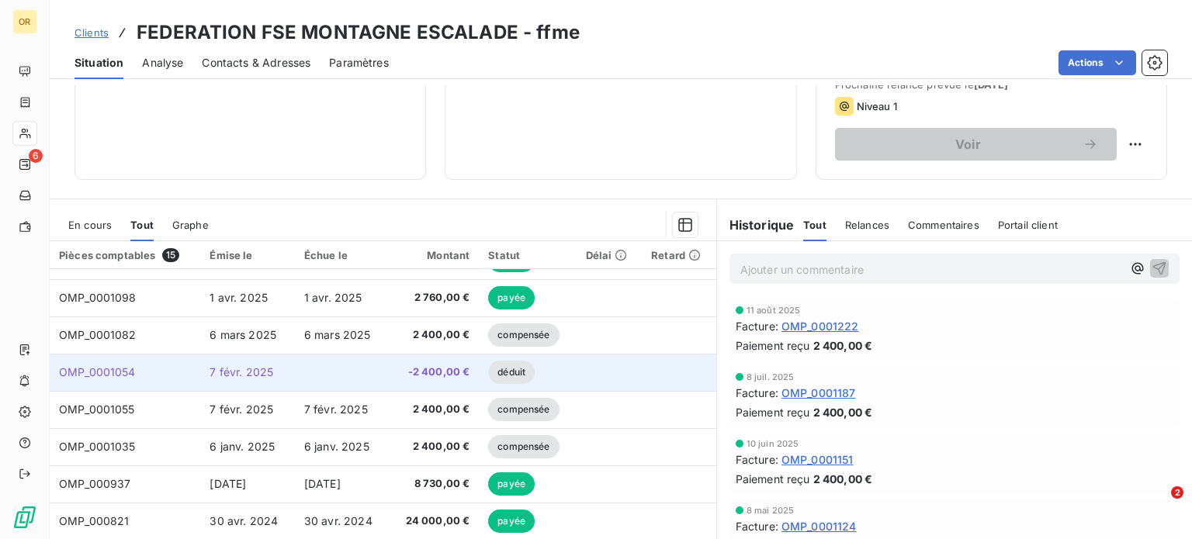
scroll to position [279, 0]
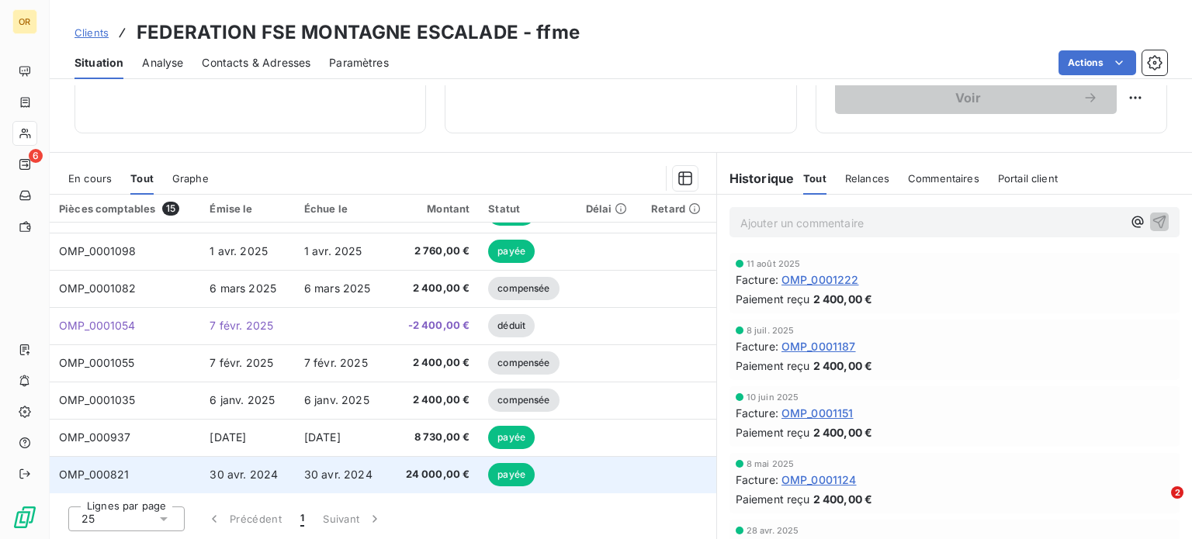
click at [411, 467] on span "24 000,00 €" at bounding box center [433, 475] width 71 height 16
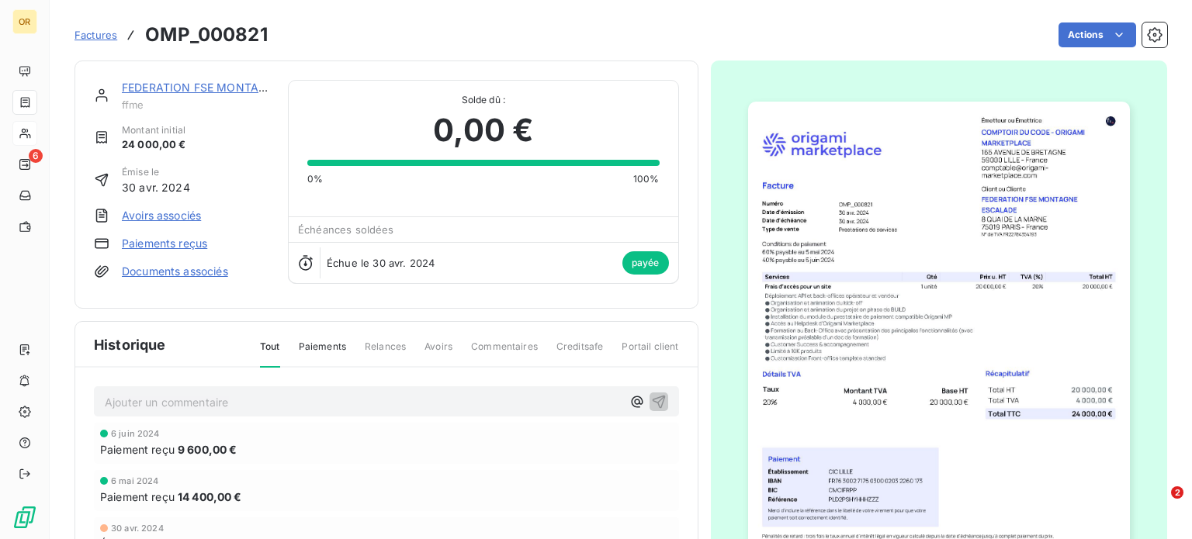
click at [151, 87] on link "FEDERATION FSE MONTAGNE ESCALADE" at bounding box center [232, 87] width 220 height 13
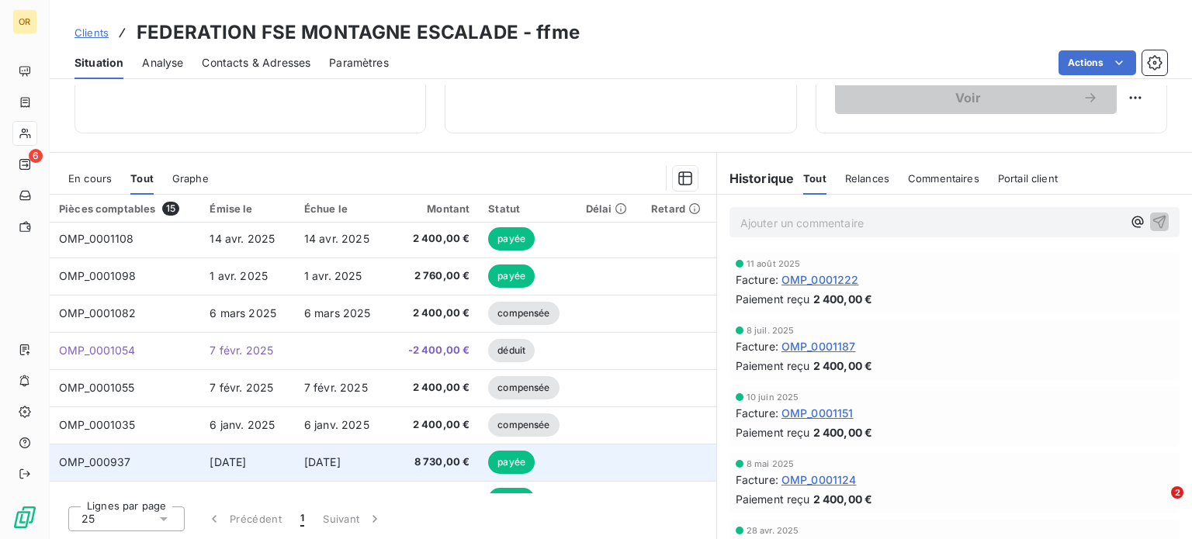
scroll to position [288, 0]
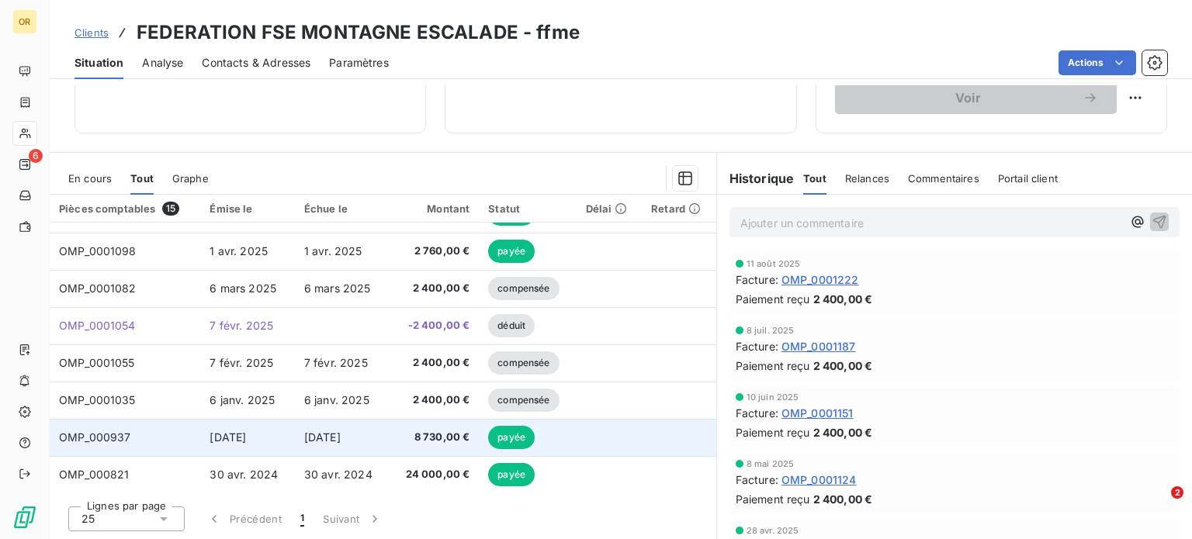
click at [295, 437] on td "[DATE]" at bounding box center [342, 437] width 95 height 37
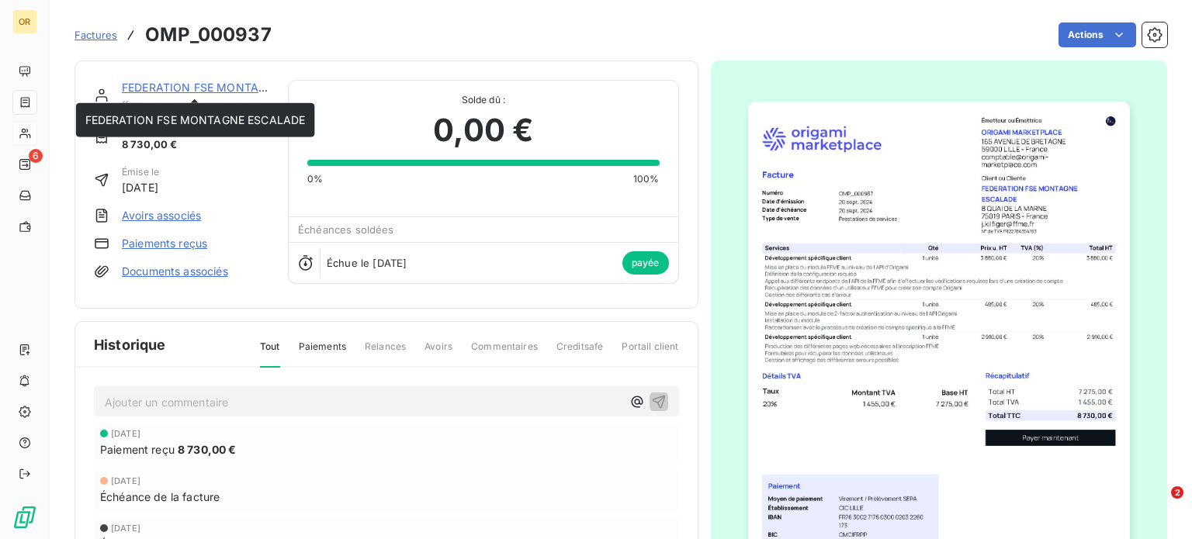
click at [156, 85] on link "FEDERATION FSE MONTAGNE ESCALADE" at bounding box center [232, 87] width 220 height 13
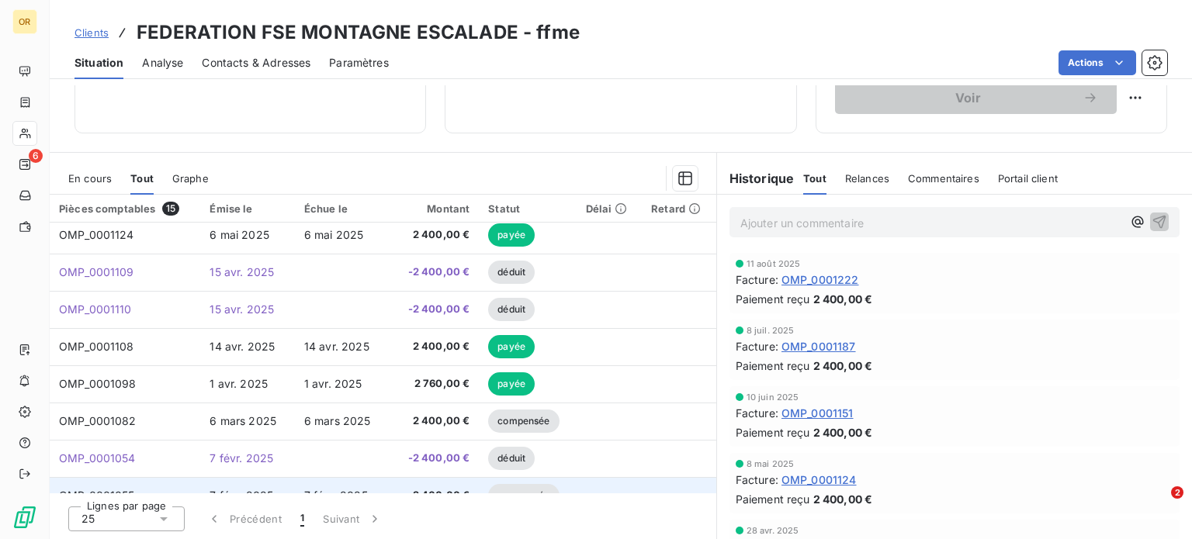
scroll to position [288, 0]
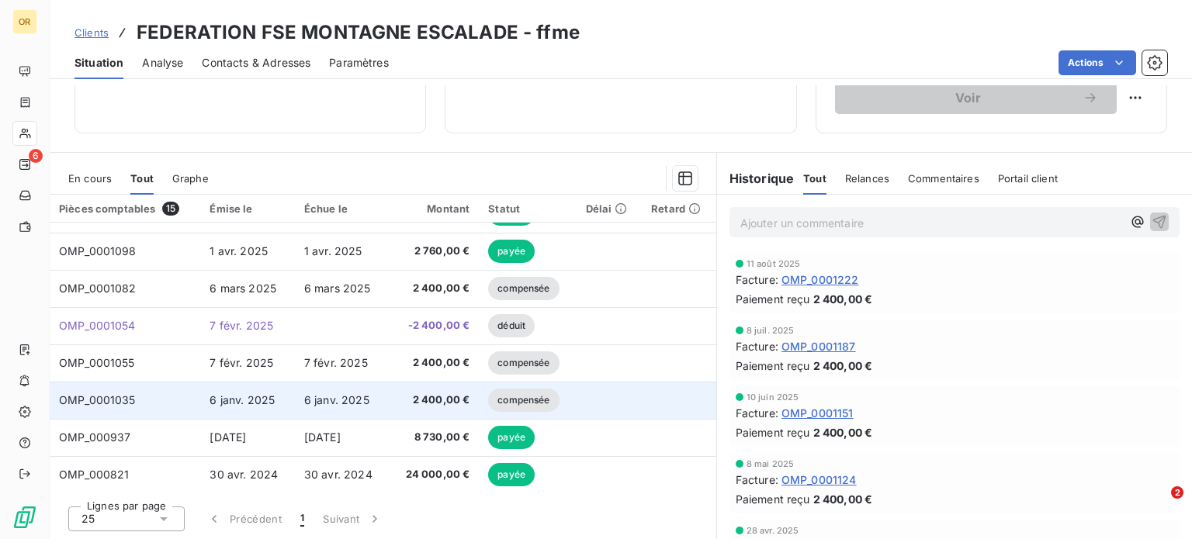
click at [310, 397] on span "6 janv. 2025" at bounding box center [336, 399] width 65 height 13
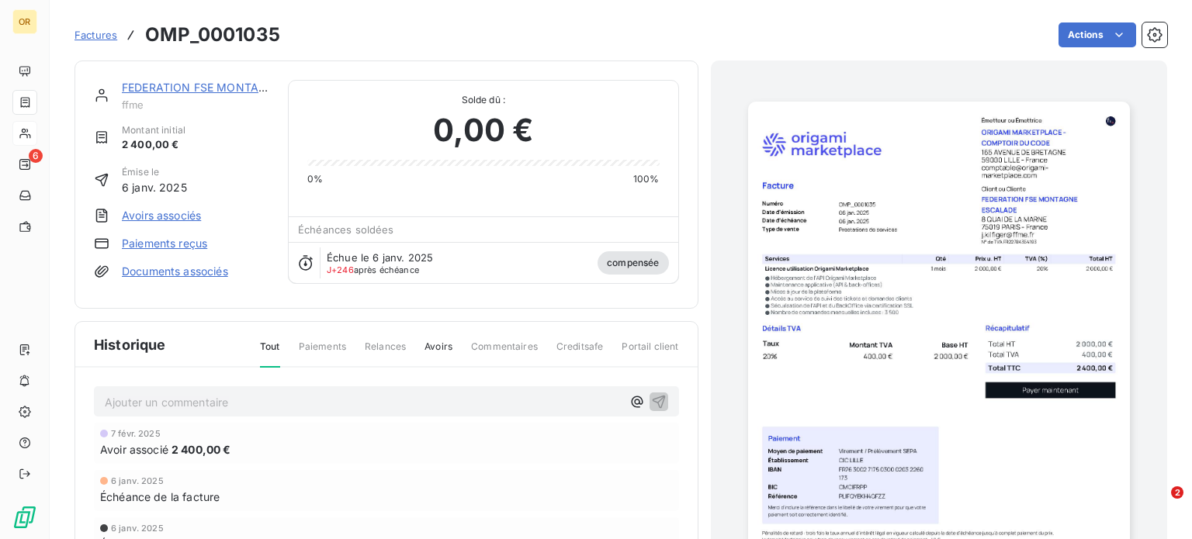
click at [191, 89] on link "FEDERATION FSE MONTAGNE ESCALADE" at bounding box center [232, 87] width 220 height 13
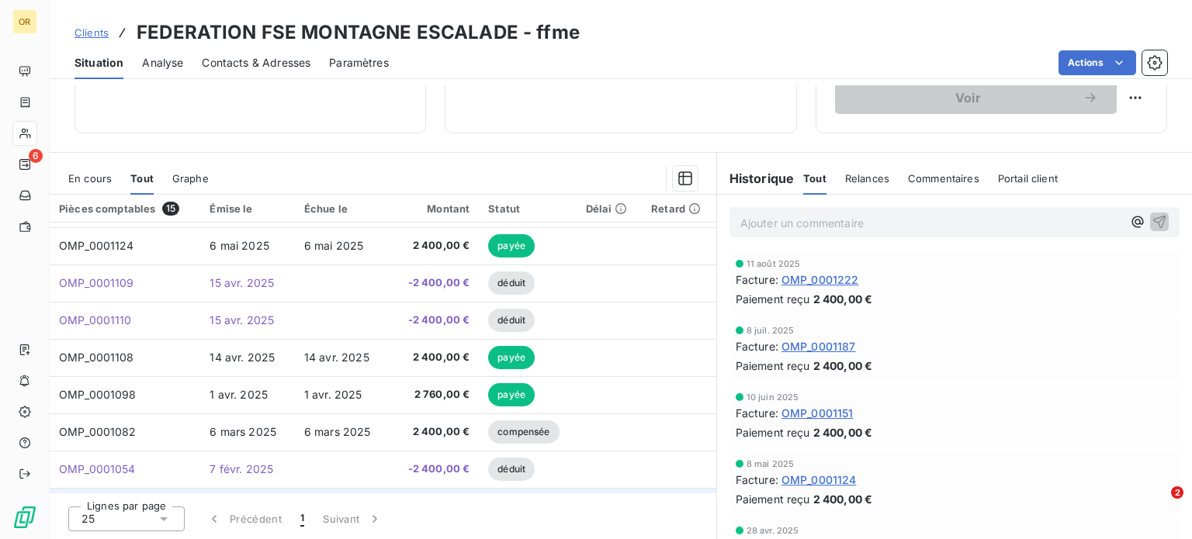
scroll to position [288, 0]
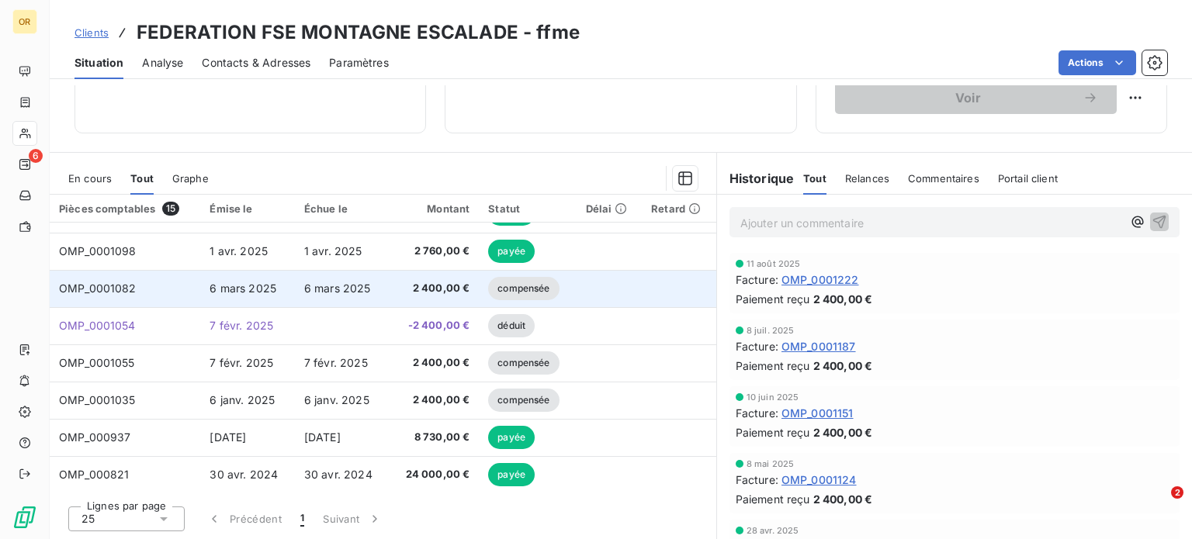
click at [289, 285] on td "6 mars 2025" at bounding box center [247, 288] width 95 height 37
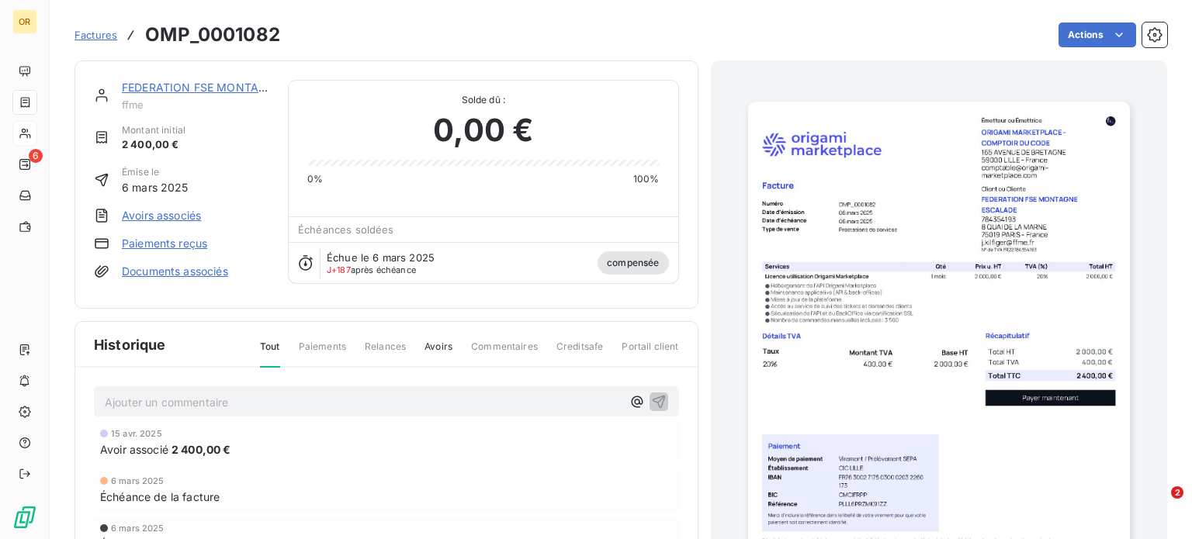
click at [158, 83] on link "FEDERATION FSE MONTAGNE ESCALADE" at bounding box center [232, 87] width 220 height 13
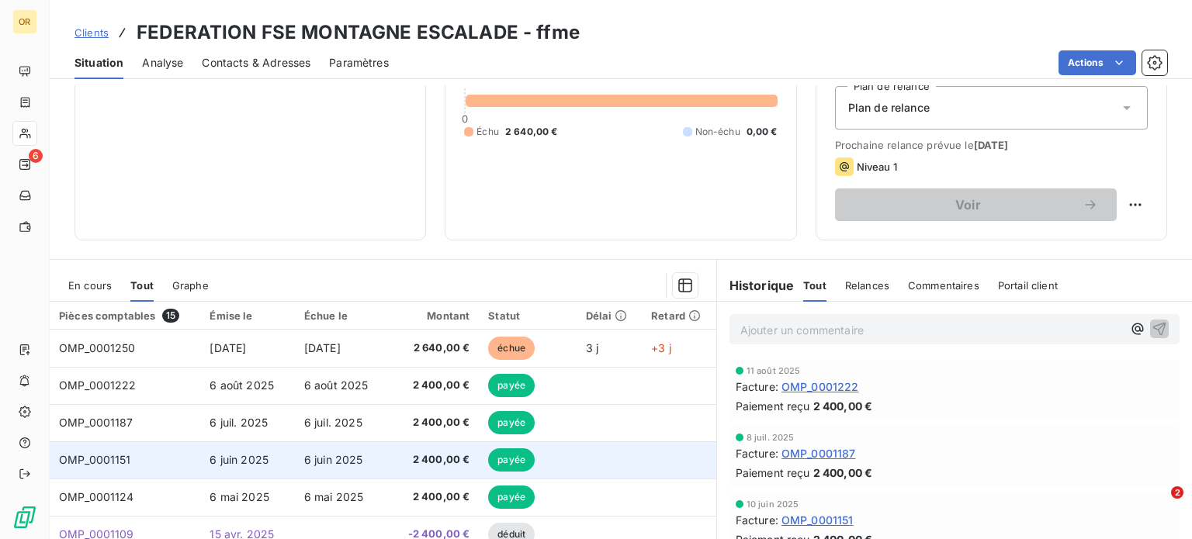
scroll to position [279, 0]
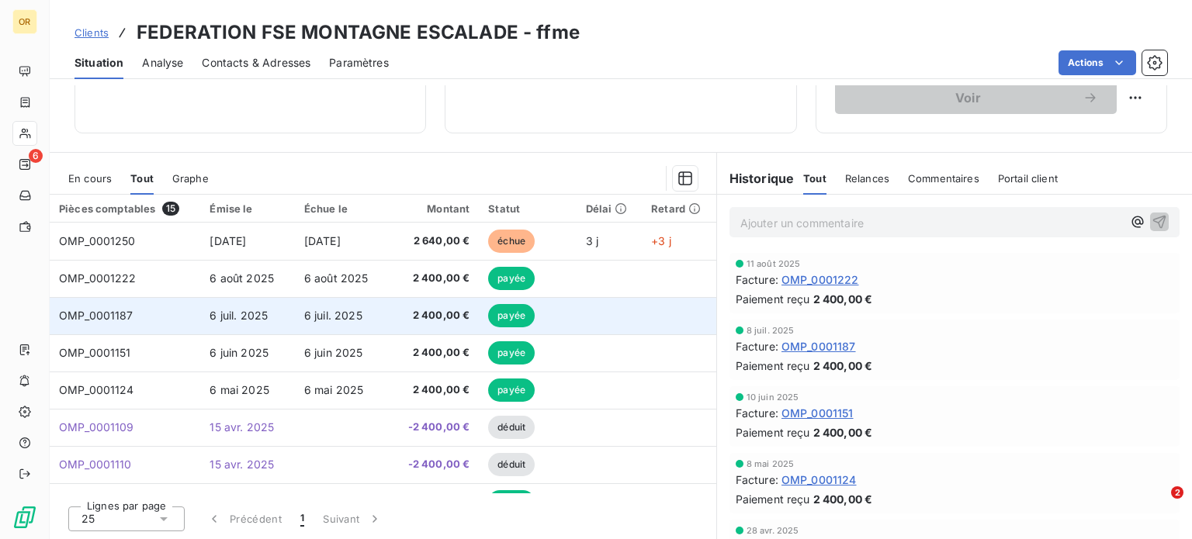
click at [348, 328] on td "6 juil. 2025" at bounding box center [342, 315] width 95 height 37
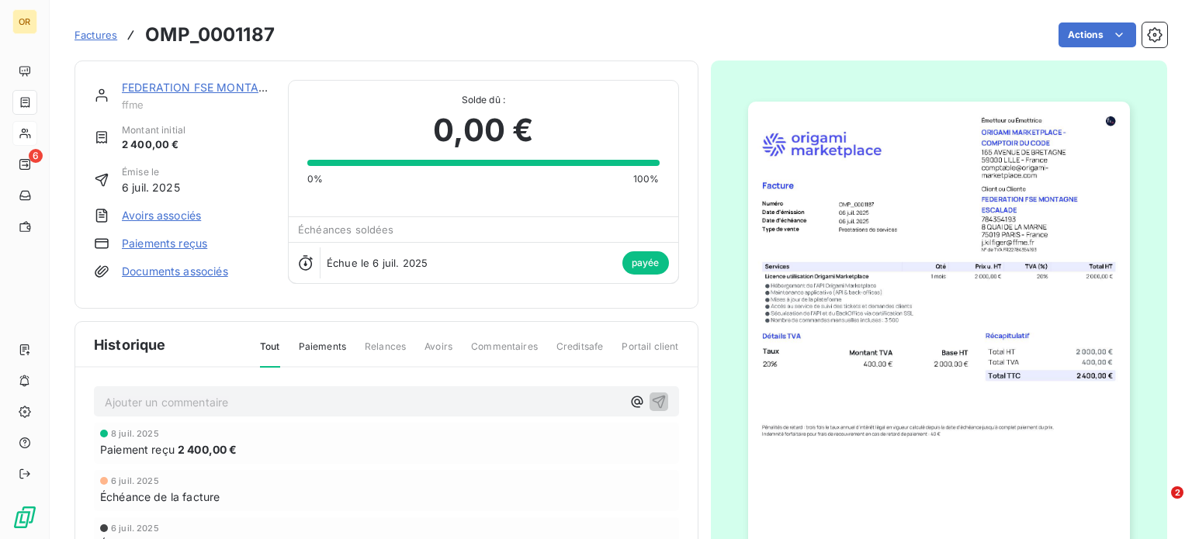
click at [185, 83] on link "FEDERATION FSE MONTAGNE ESCALADE" at bounding box center [232, 87] width 220 height 13
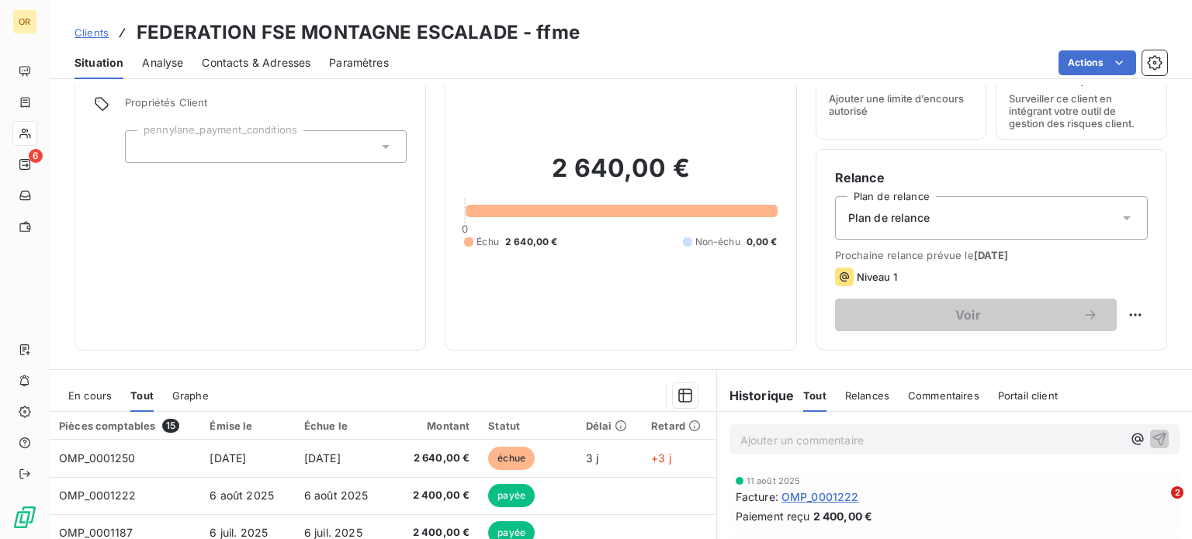
scroll to position [155, 0]
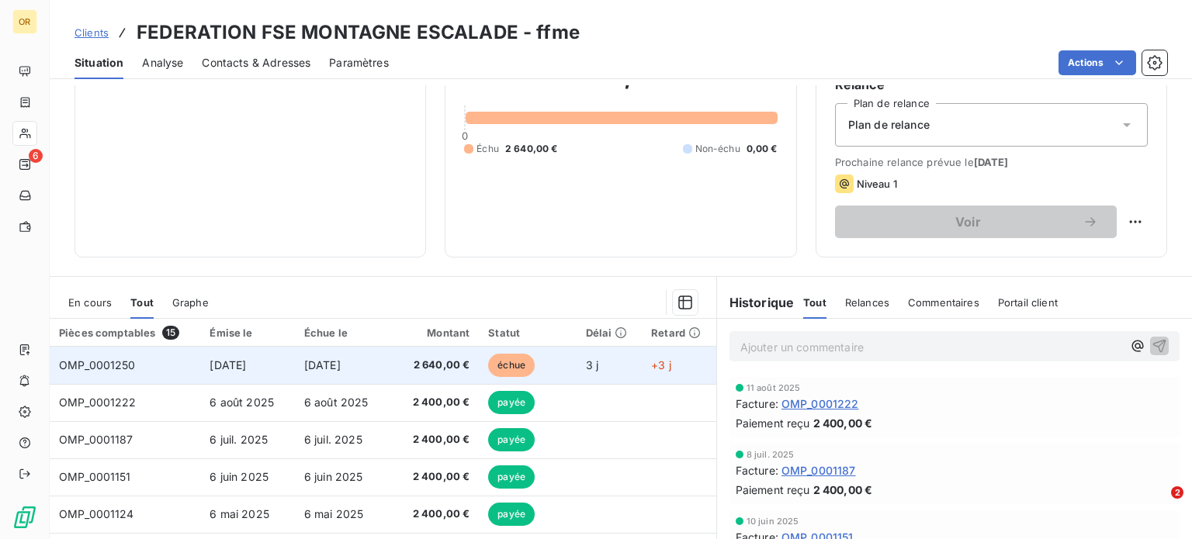
click at [341, 364] on span "[DATE]" at bounding box center [322, 365] width 36 height 13
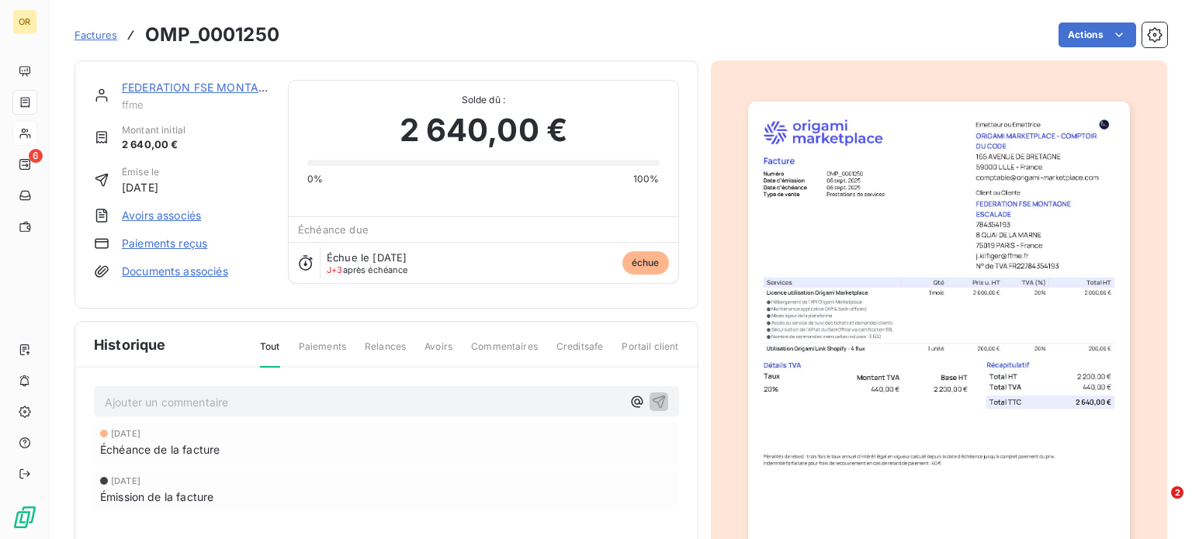
click at [189, 86] on link "FEDERATION FSE MONTAGNE ESCALADE" at bounding box center [232, 87] width 220 height 13
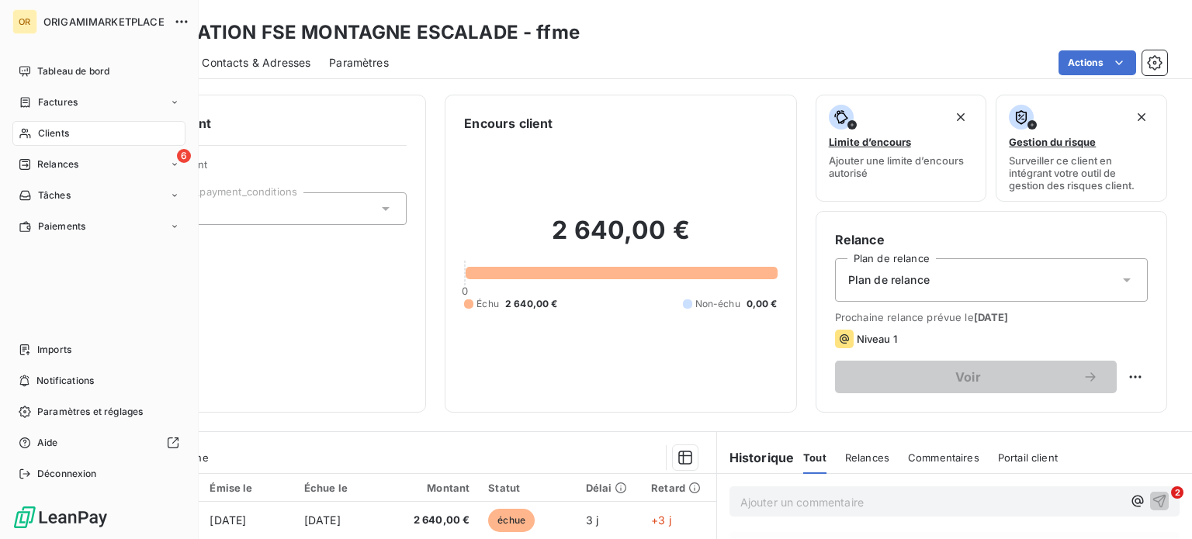
drag, startPoint x: 66, startPoint y: 129, endPoint x: 182, endPoint y: 134, distance: 116.5
click at [68, 129] on span "Clients" at bounding box center [53, 133] width 31 height 14
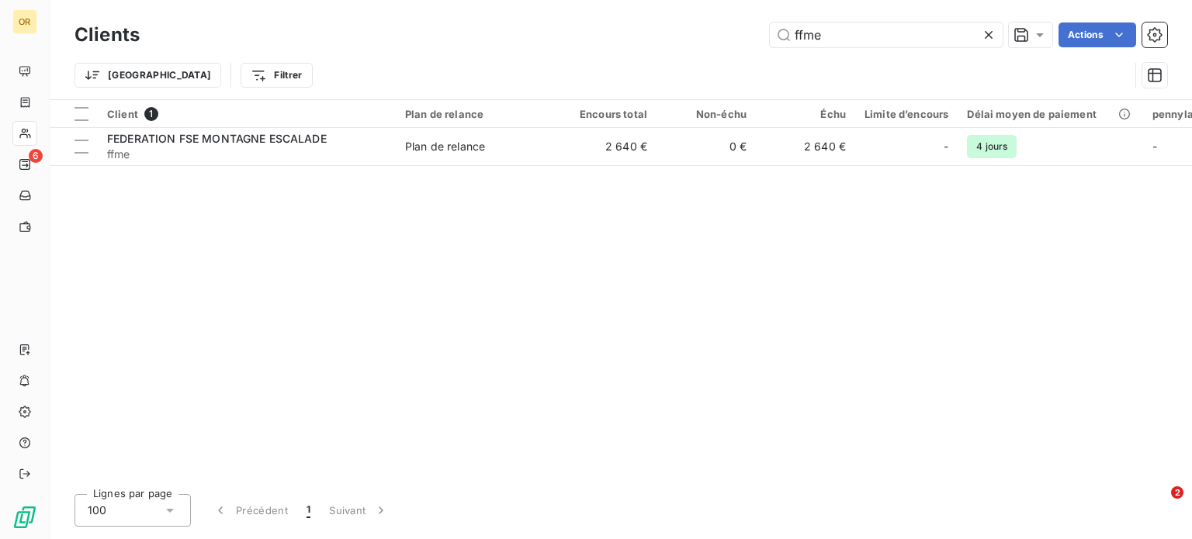
drag, startPoint x: 851, startPoint y: 33, endPoint x: 642, endPoint y: 29, distance: 208.8
click at [642, 29] on div "ffme Actions" at bounding box center [662, 35] width 1009 height 25
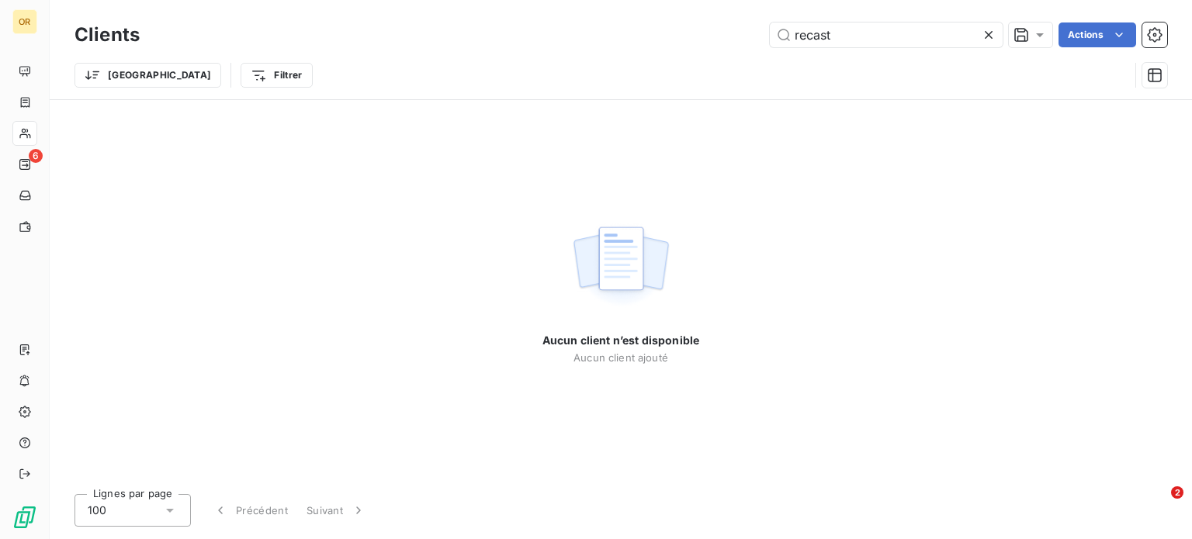
type input "recast"
click at [994, 33] on icon at bounding box center [989, 35] width 16 height 16
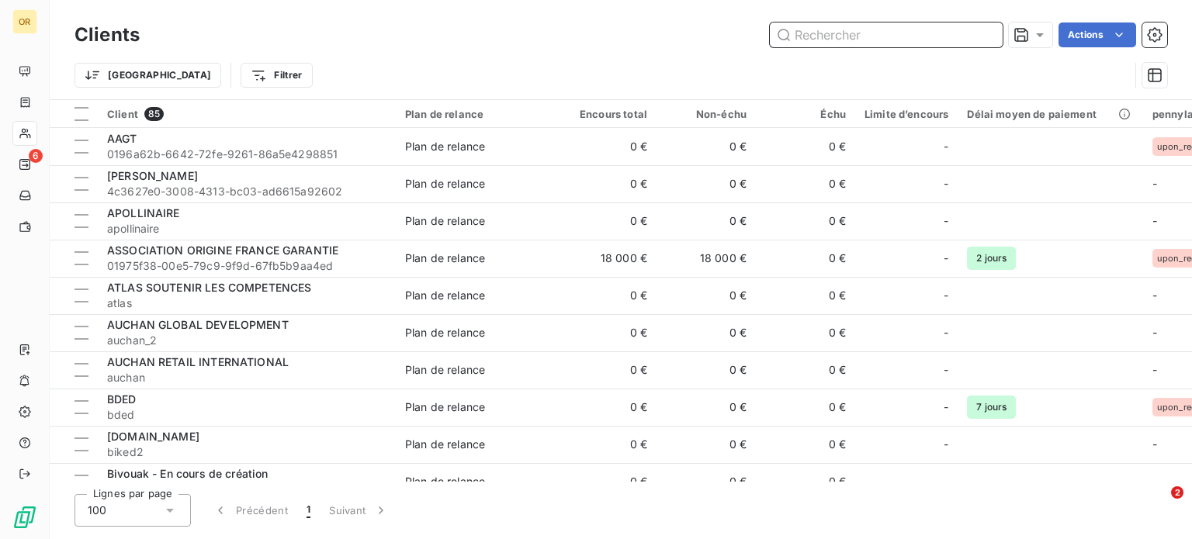
click at [949, 29] on input "text" at bounding box center [886, 35] width 233 height 25
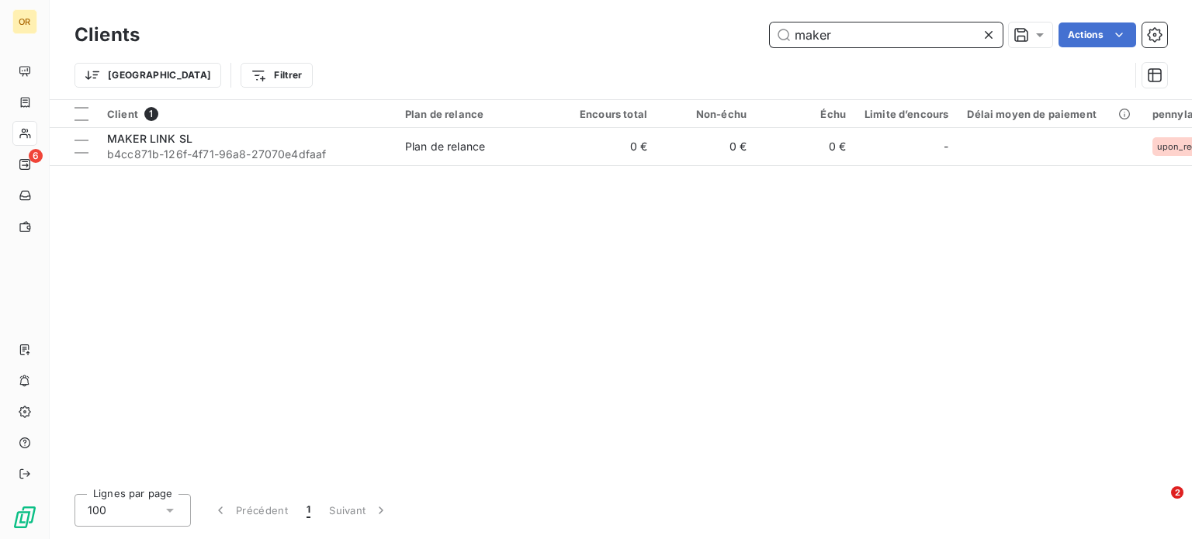
type input "maker"
click at [220, 152] on span "b4cc871b-126f-4f71-96a8-27070e4dfaaf" at bounding box center [246, 155] width 279 height 16
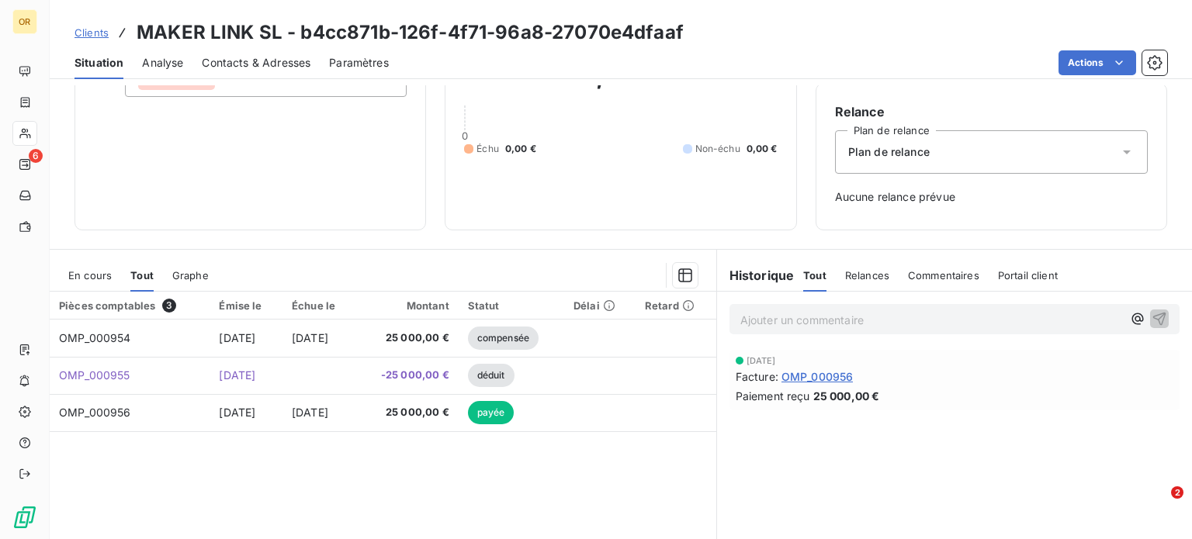
scroll to position [224, 0]
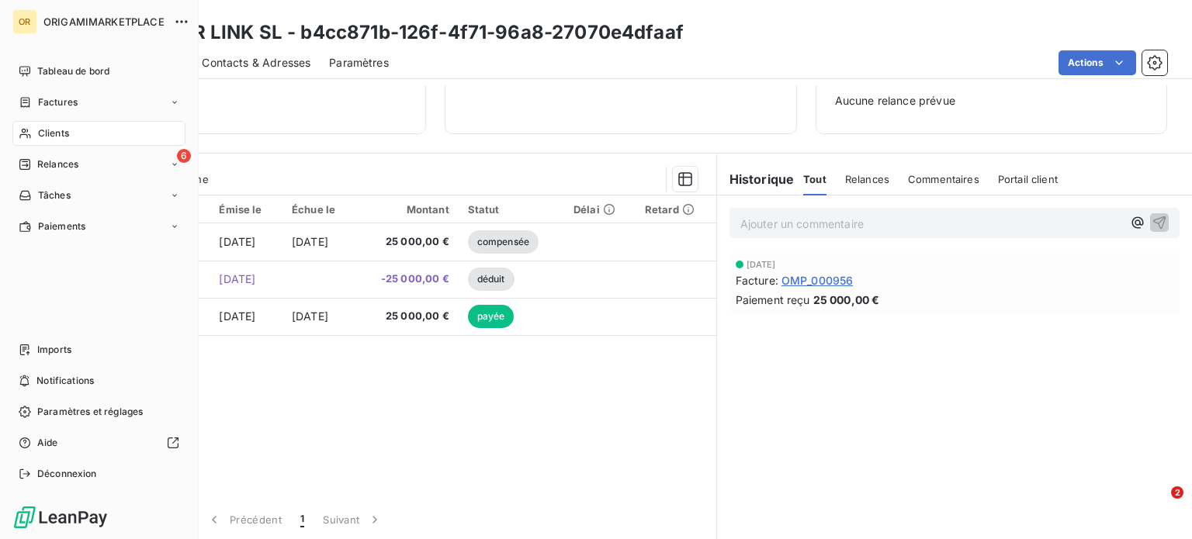
drag, startPoint x: 39, startPoint y: 135, endPoint x: 121, endPoint y: 135, distance: 82.3
click at [41, 135] on span "Clients" at bounding box center [53, 133] width 31 height 14
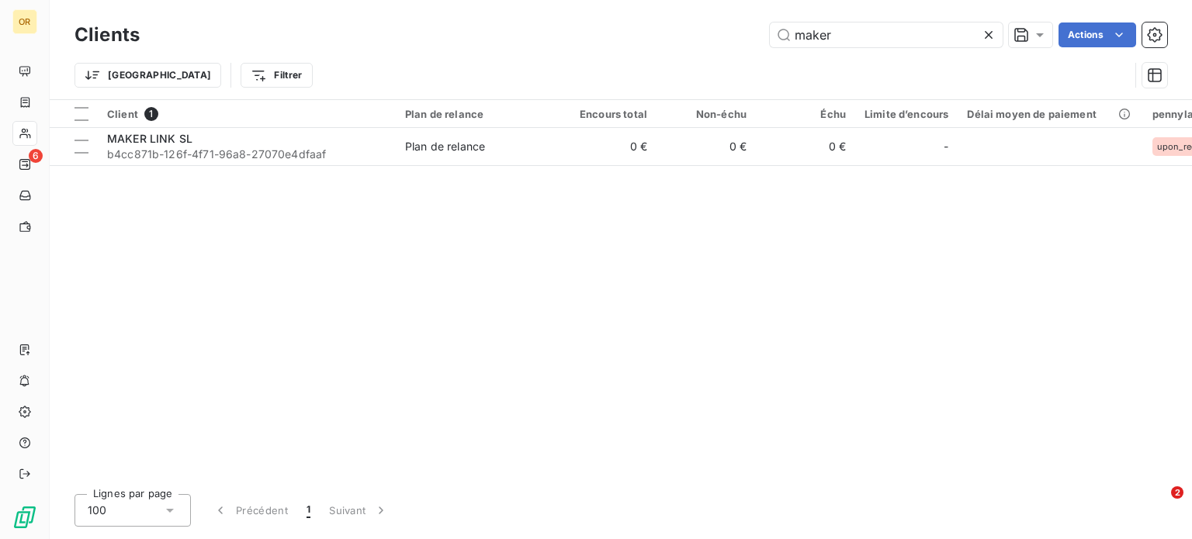
drag, startPoint x: 832, startPoint y: 33, endPoint x: 689, endPoint y: 25, distance: 143.0
click at [689, 25] on div "maker Actions" at bounding box center [662, 35] width 1009 height 25
type input "t"
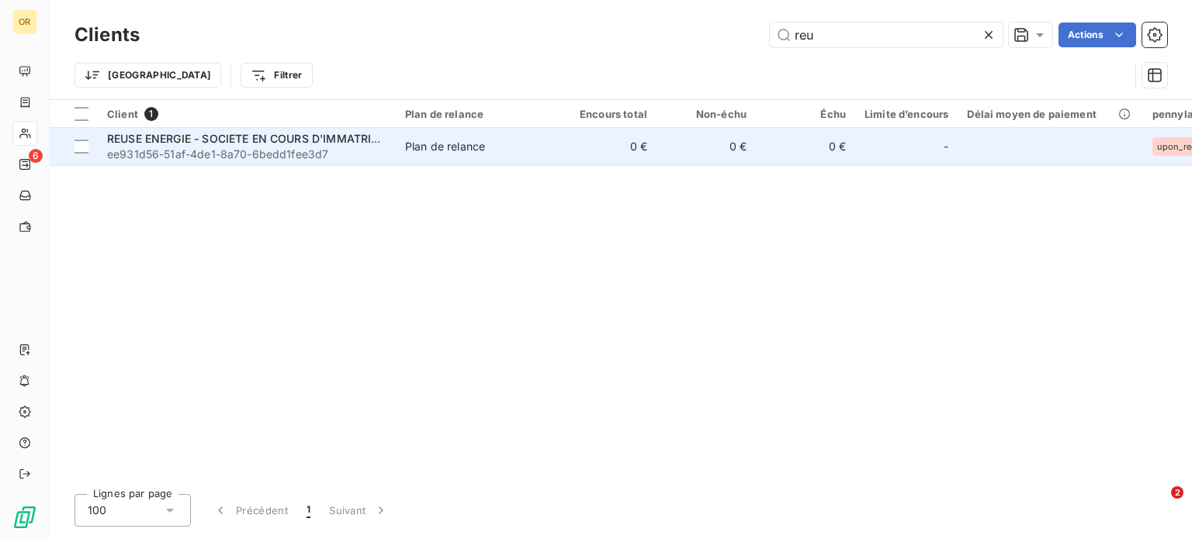
type input "reu"
click at [332, 137] on span "REUSE ENERGIE - SOCIETE EN COURS D'IMMATRICULATION" at bounding box center [267, 138] width 321 height 13
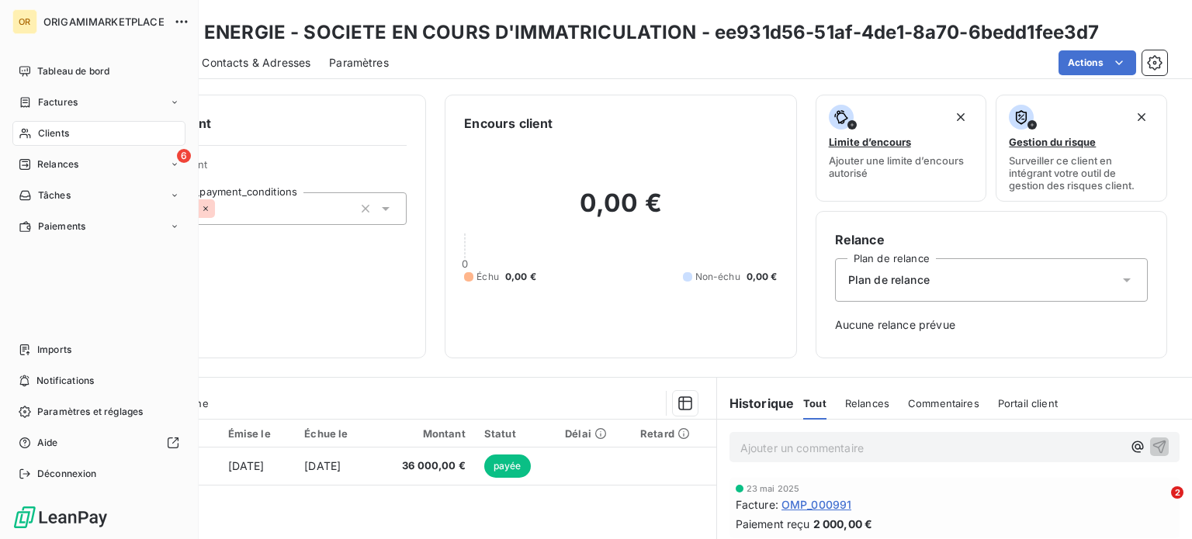
click at [74, 130] on div "Clients" at bounding box center [98, 133] width 173 height 25
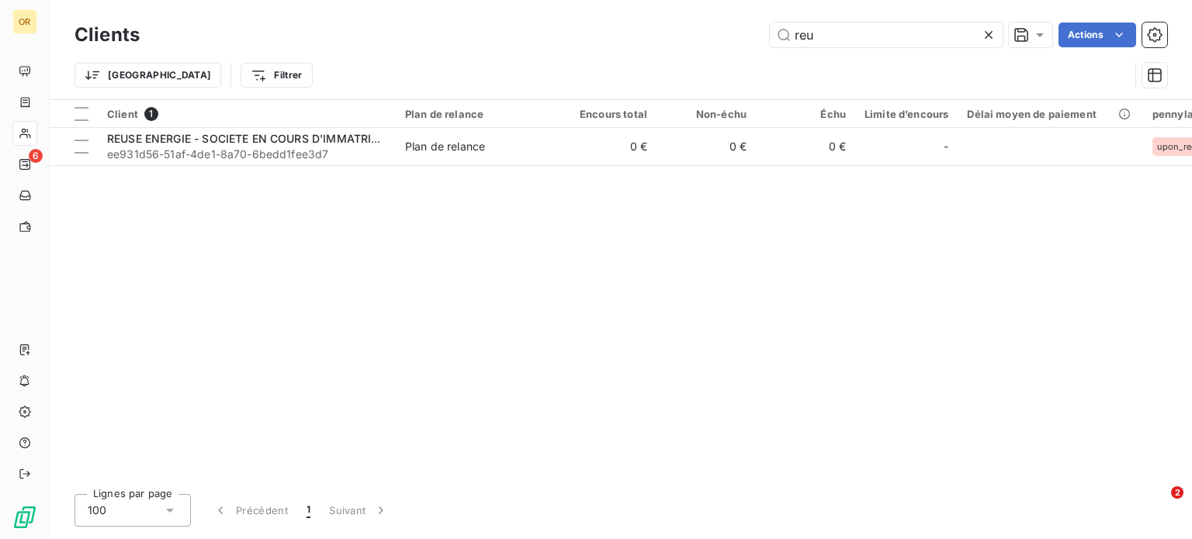
drag, startPoint x: 844, startPoint y: 43, endPoint x: 704, endPoint y: 24, distance: 141.7
click at [704, 24] on div "reu Actions" at bounding box center [662, 35] width 1009 height 25
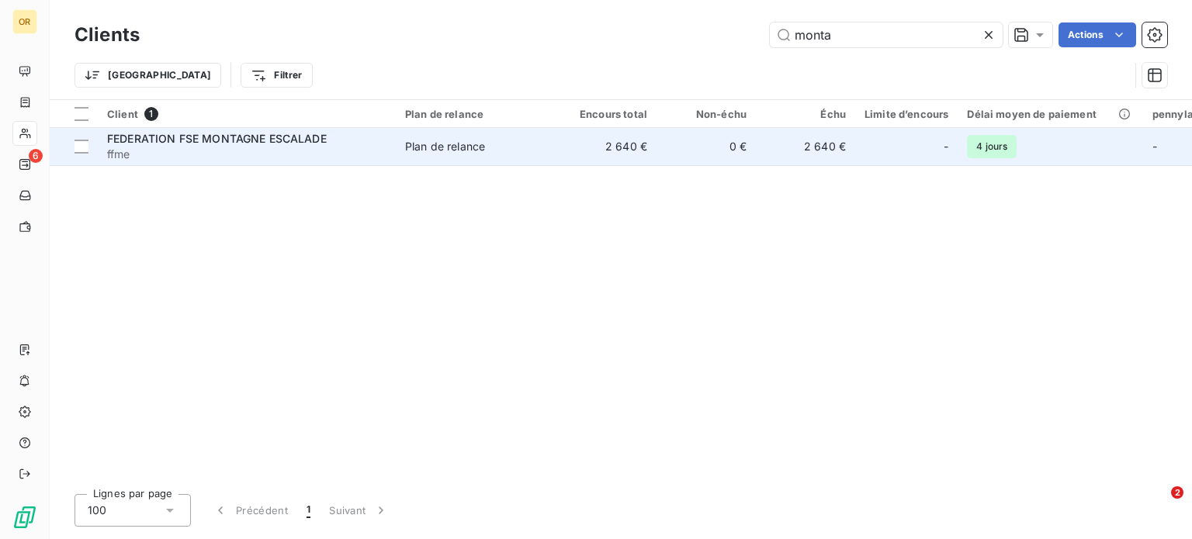
type input "monta"
click at [317, 144] on span "FEDERATION FSE MONTAGNE ESCALADE" at bounding box center [217, 138] width 220 height 13
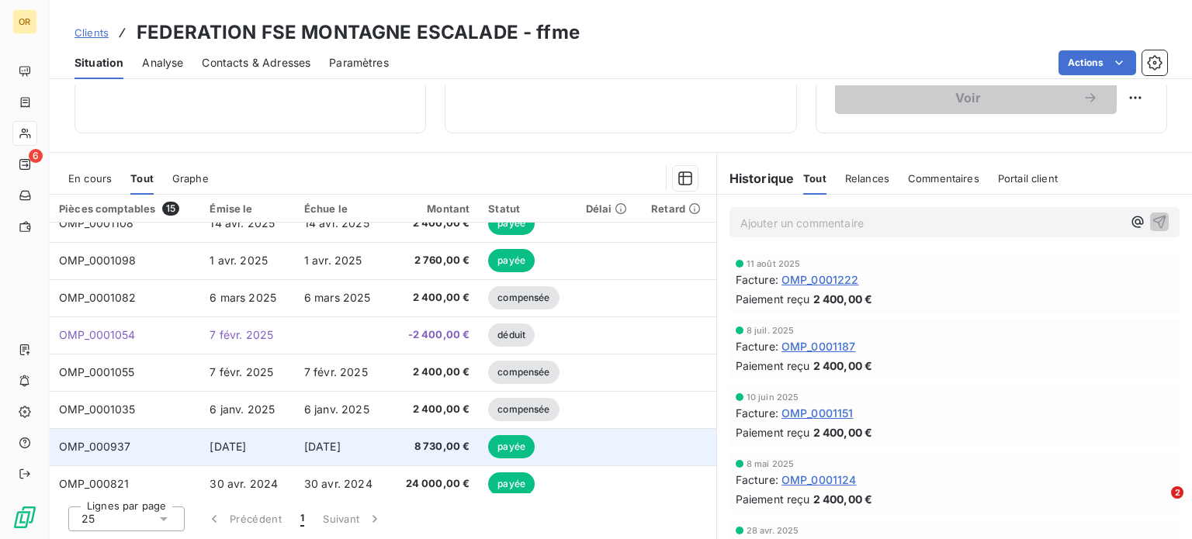
scroll to position [288, 0]
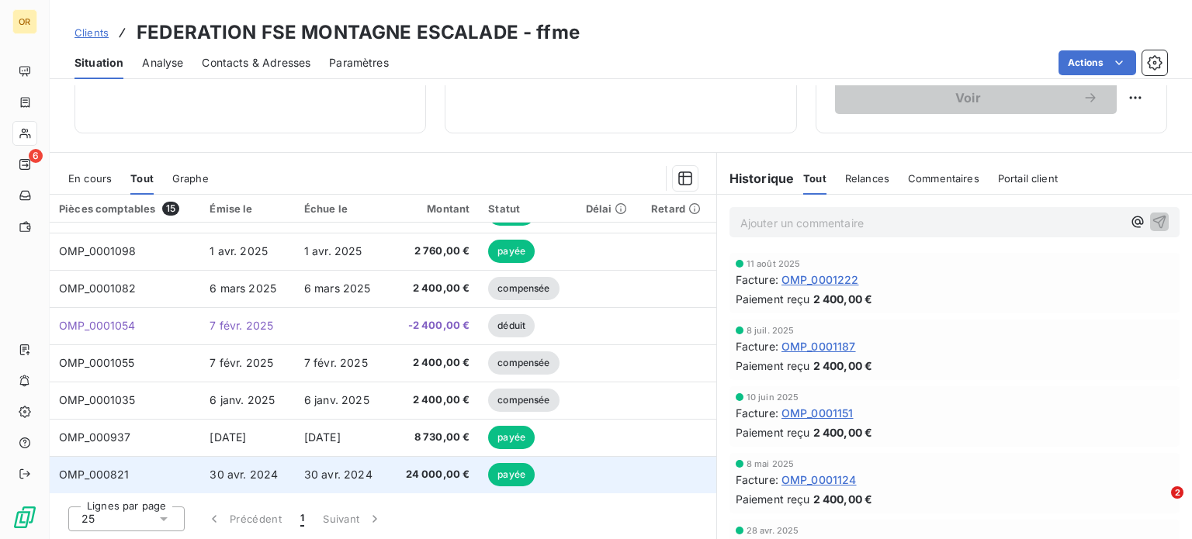
click at [382, 468] on td "30 avr. 2024" at bounding box center [342, 474] width 95 height 37
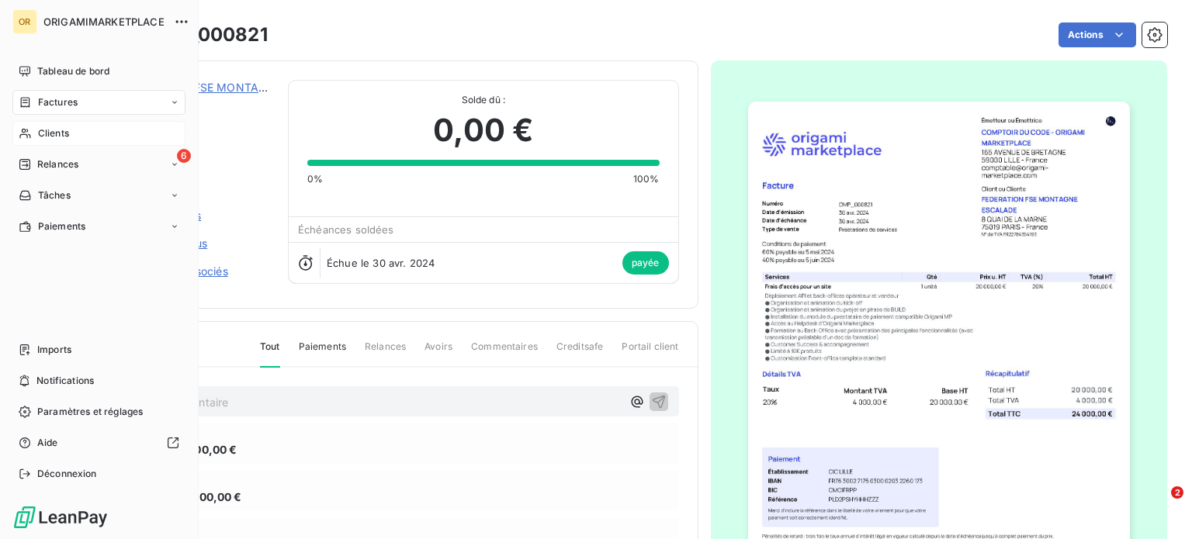
click at [71, 138] on div "Clients" at bounding box center [98, 133] width 173 height 25
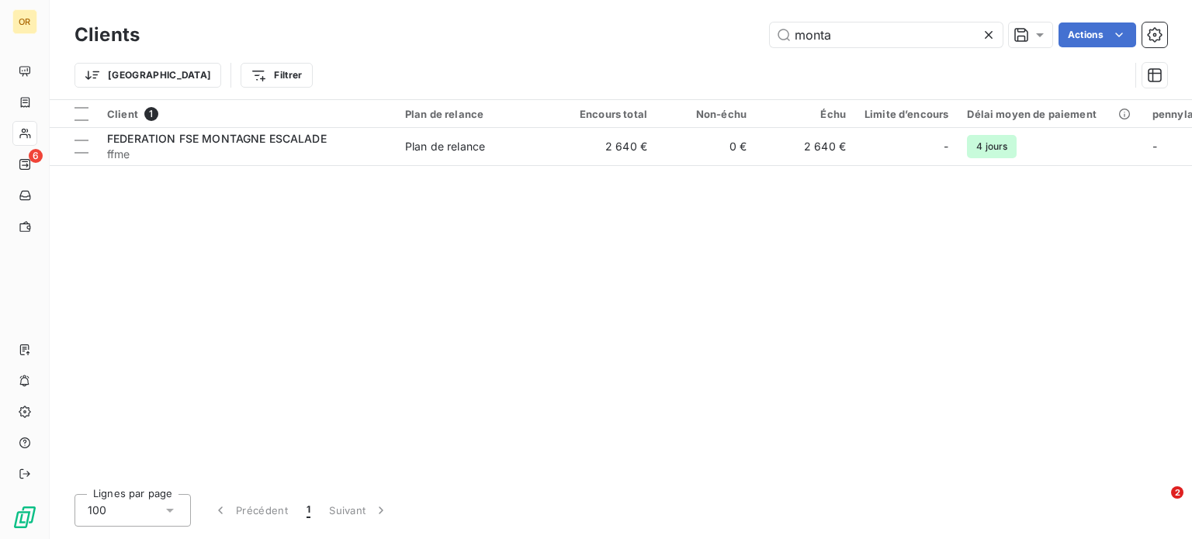
drag, startPoint x: 851, startPoint y: 34, endPoint x: 699, endPoint y: 38, distance: 151.4
click at [699, 38] on div "monta Actions" at bounding box center [662, 35] width 1009 height 25
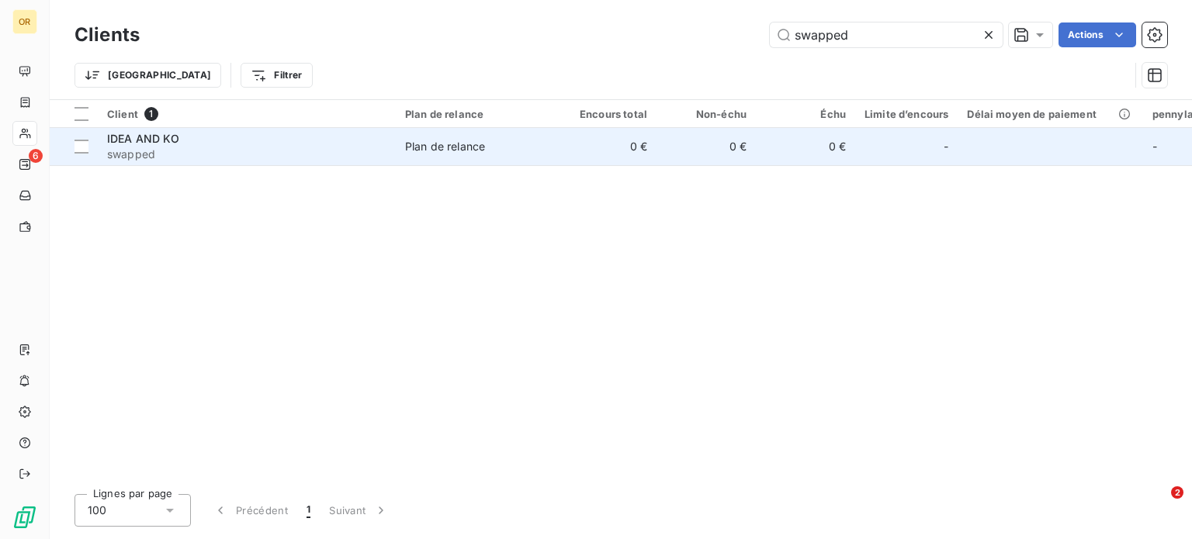
type input "swapped"
click at [329, 147] on span "swapped" at bounding box center [246, 155] width 279 height 16
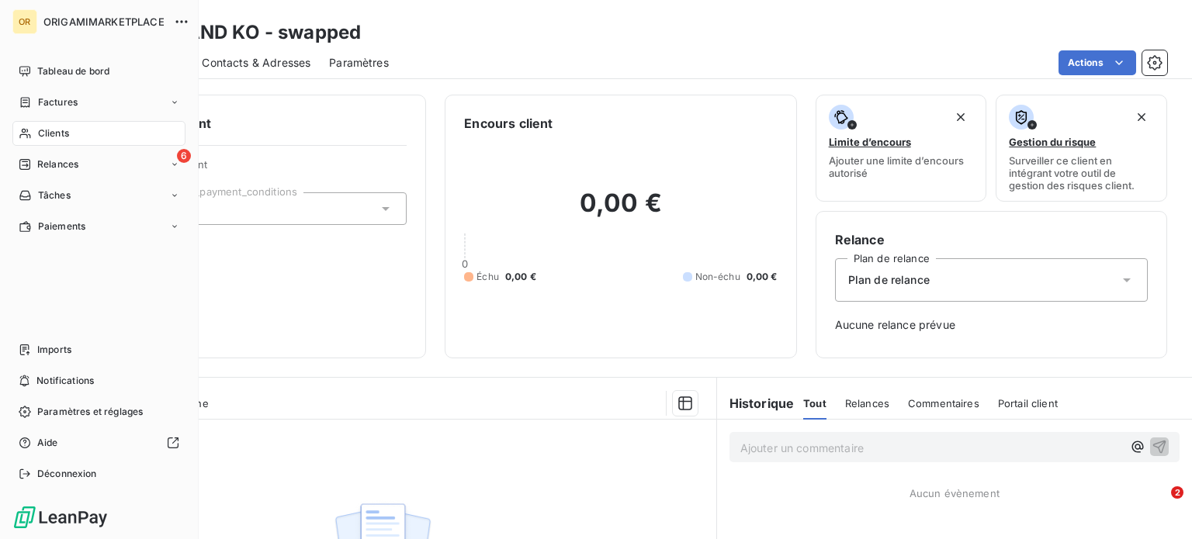
click at [57, 133] on span "Clients" at bounding box center [53, 133] width 31 height 14
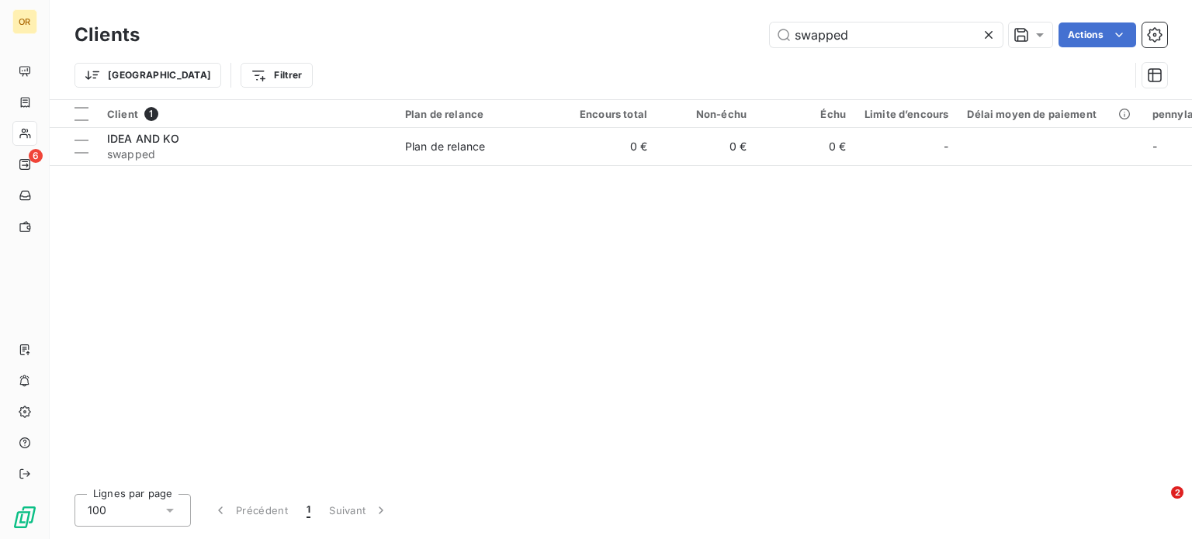
drag, startPoint x: 889, startPoint y: 40, endPoint x: 726, endPoint y: 33, distance: 163.1
click at [726, 33] on div "swapped Actions" at bounding box center [662, 35] width 1009 height 25
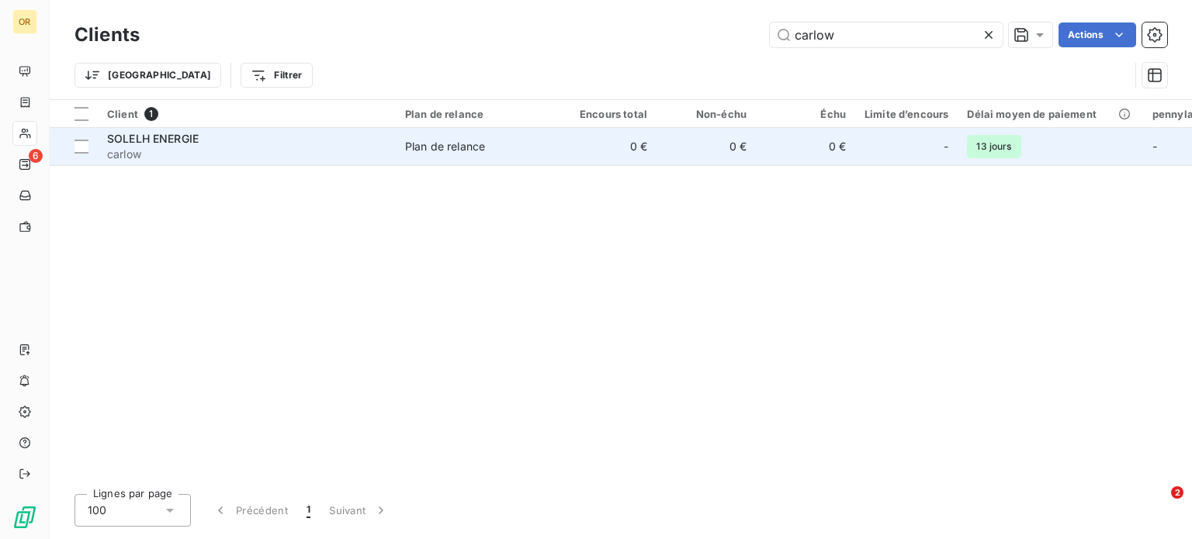
type input "carlow"
click at [335, 151] on span "carlow" at bounding box center [246, 155] width 279 height 16
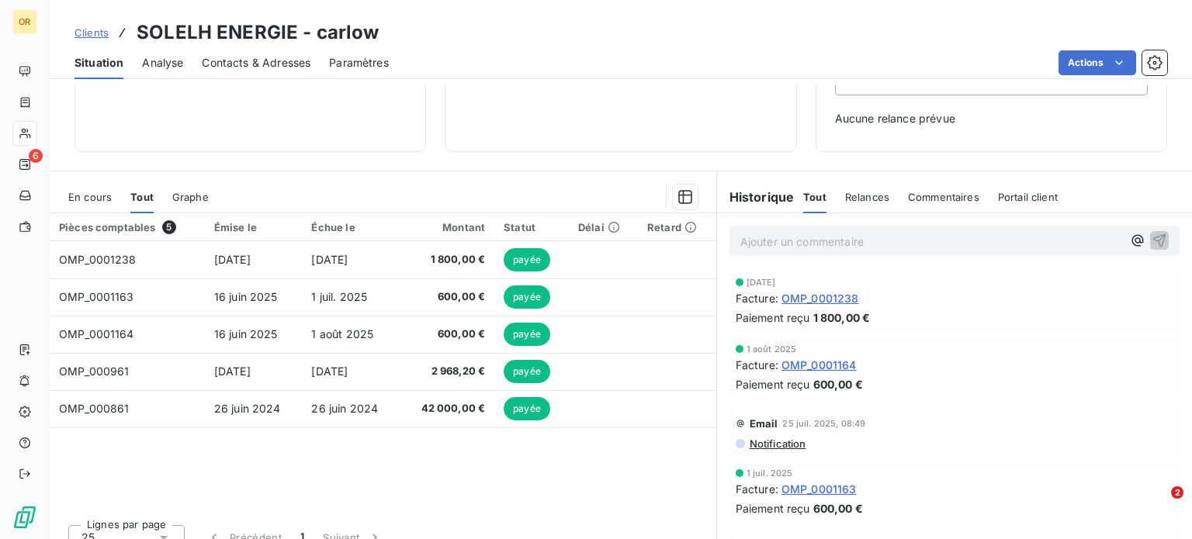
scroll to position [224, 0]
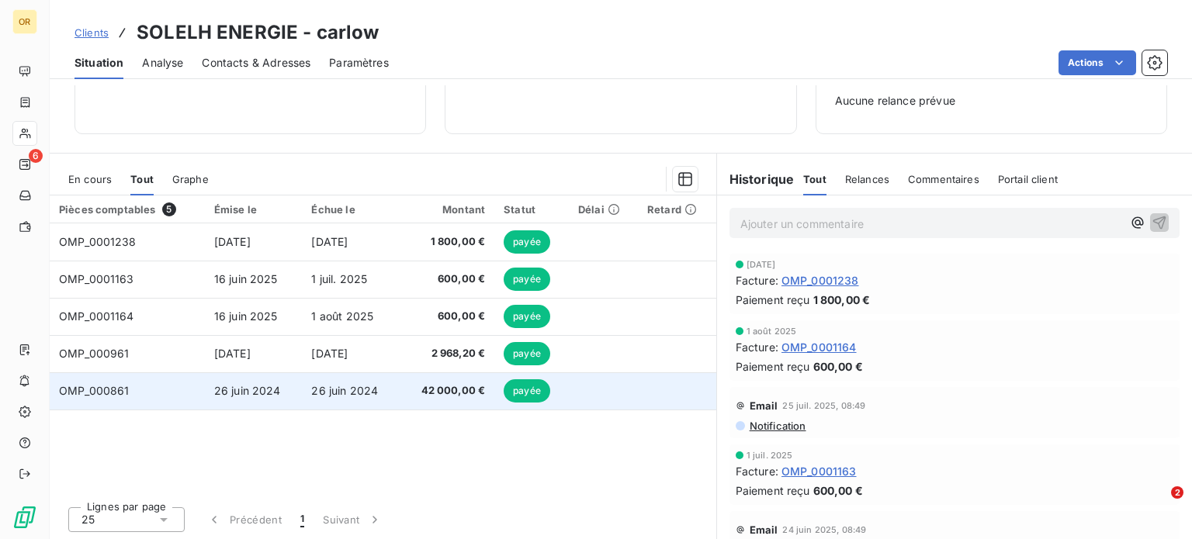
click at [336, 384] on span "26 juin 2024" at bounding box center [344, 390] width 67 height 13
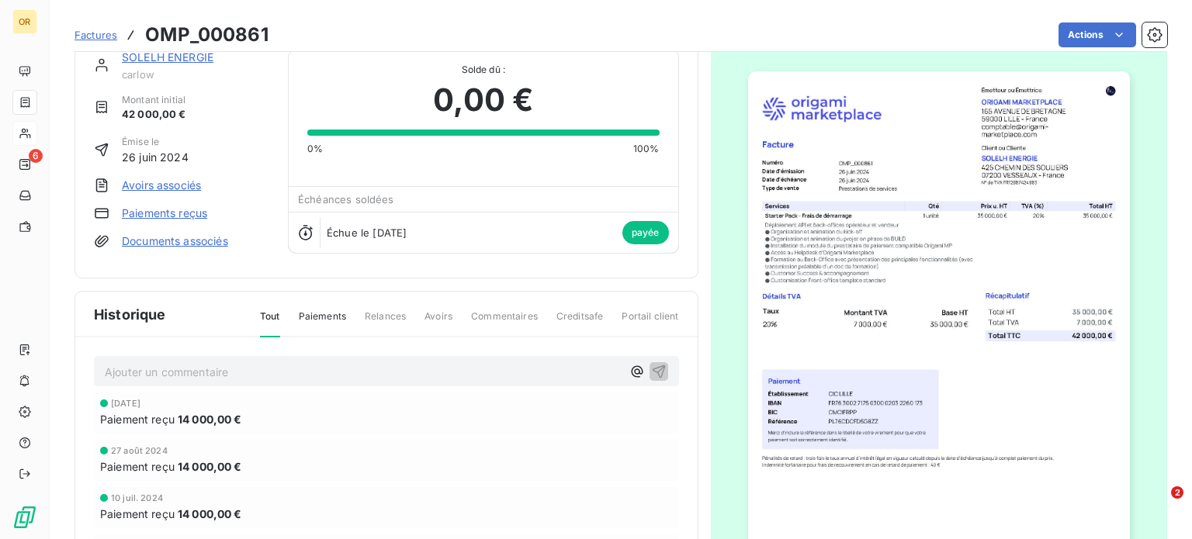
scroll to position [36, 0]
